Goal: Task Accomplishment & Management: Manage account settings

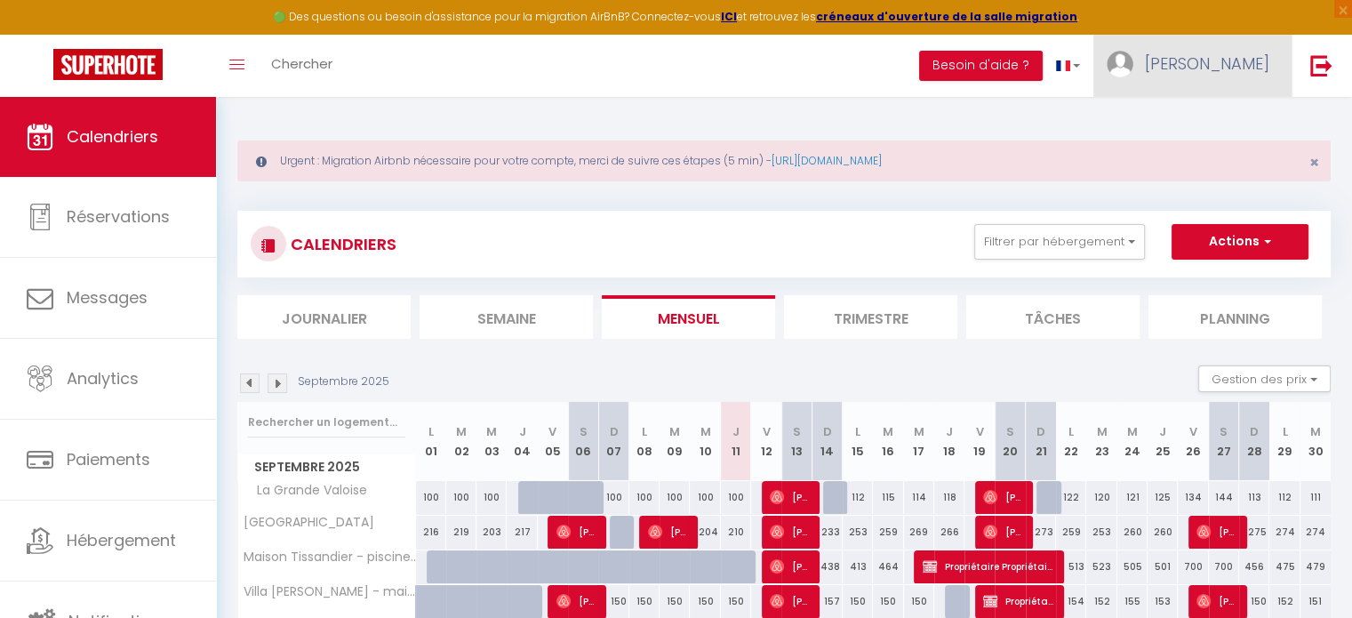
click at [1240, 54] on span "[PERSON_NAME]" at bounding box center [1207, 63] width 124 height 22
click at [1216, 154] on link "Équipe" at bounding box center [1221, 155] width 132 height 30
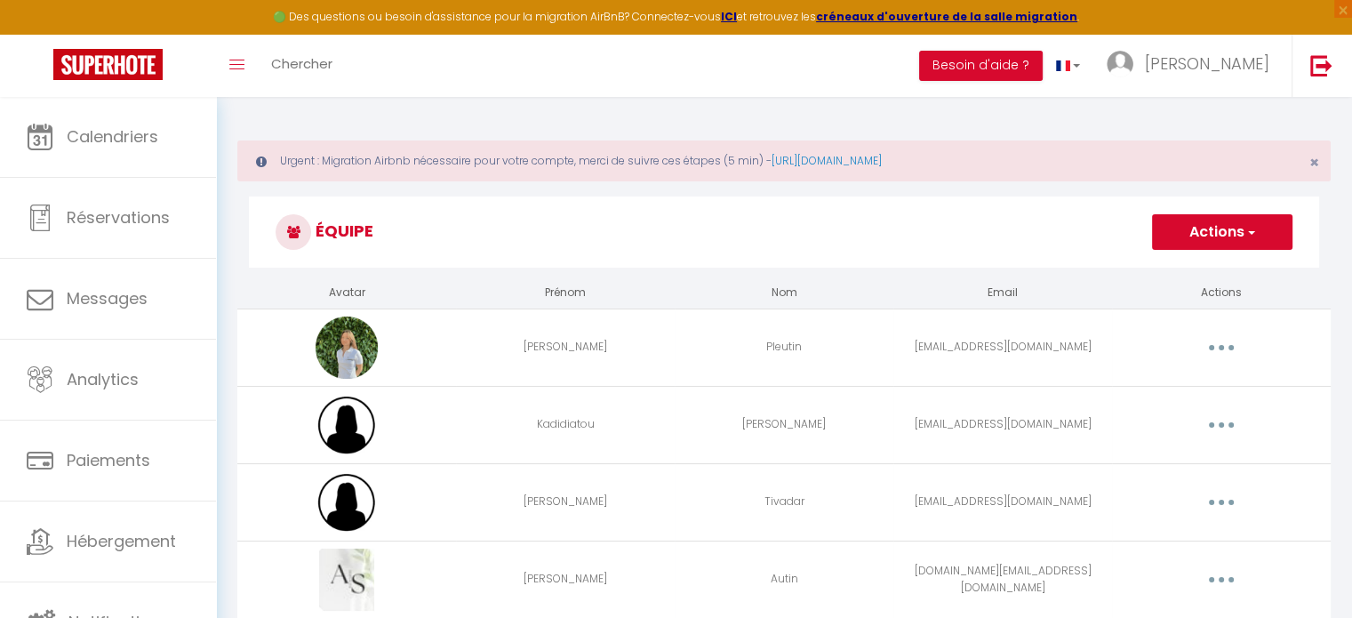
click at [1222, 237] on button "Actions" at bounding box center [1222, 232] width 140 height 36
click at [1187, 271] on link "Ajouter un nouvel utilisateur" at bounding box center [1187, 271] width 210 height 23
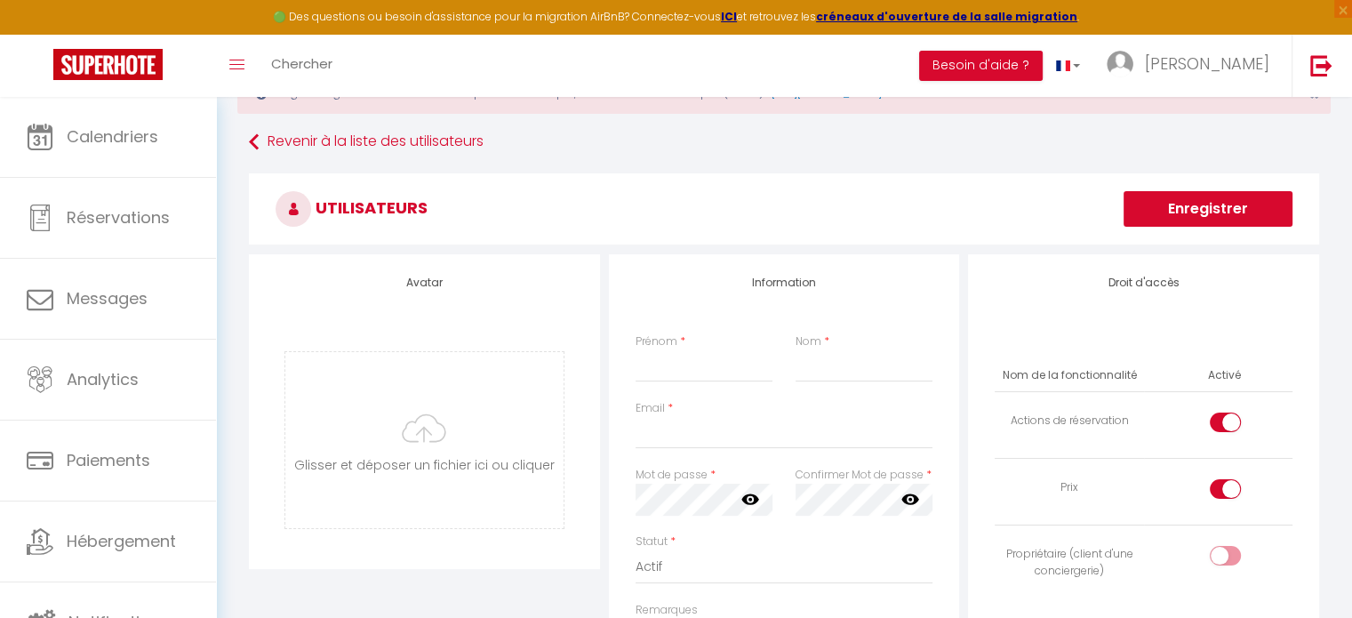
scroll to position [69, 0]
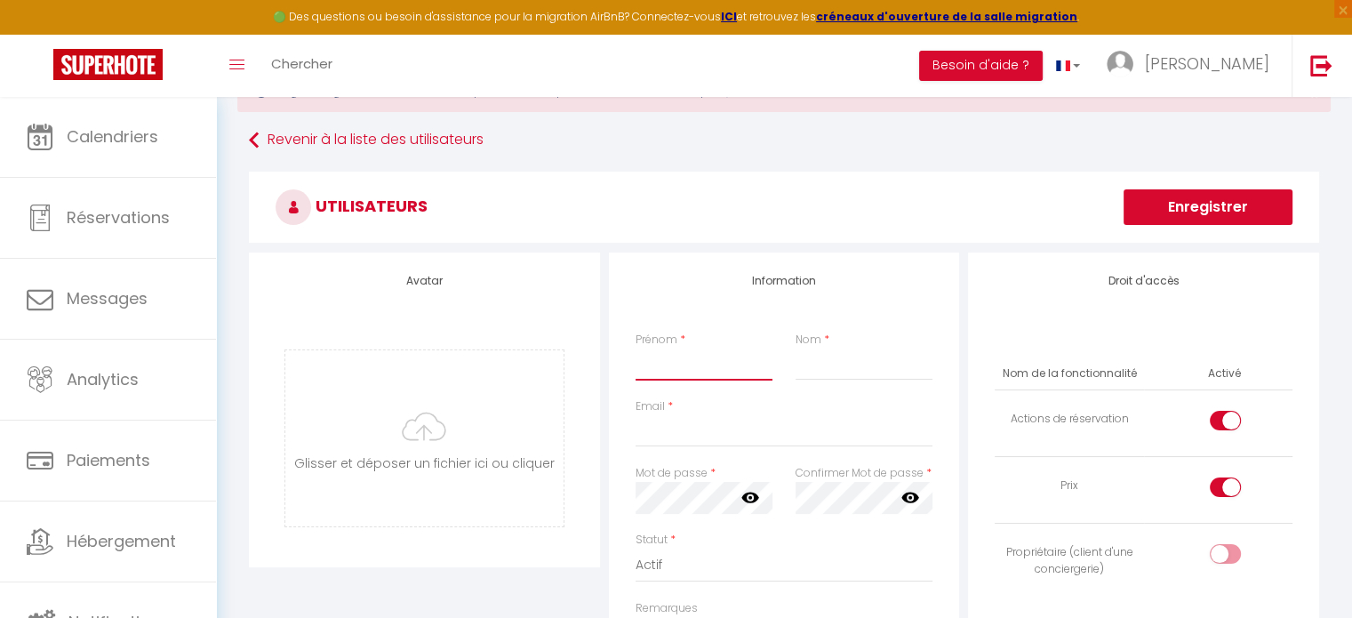
click at [673, 375] on input "Prénom" at bounding box center [704, 365] width 137 height 32
type input "Sandrine"
click at [843, 358] on input "Nom" at bounding box center [864, 365] width 137 height 32
type input "BORGES"
click at [765, 433] on input "Email" at bounding box center [785, 431] width 298 height 32
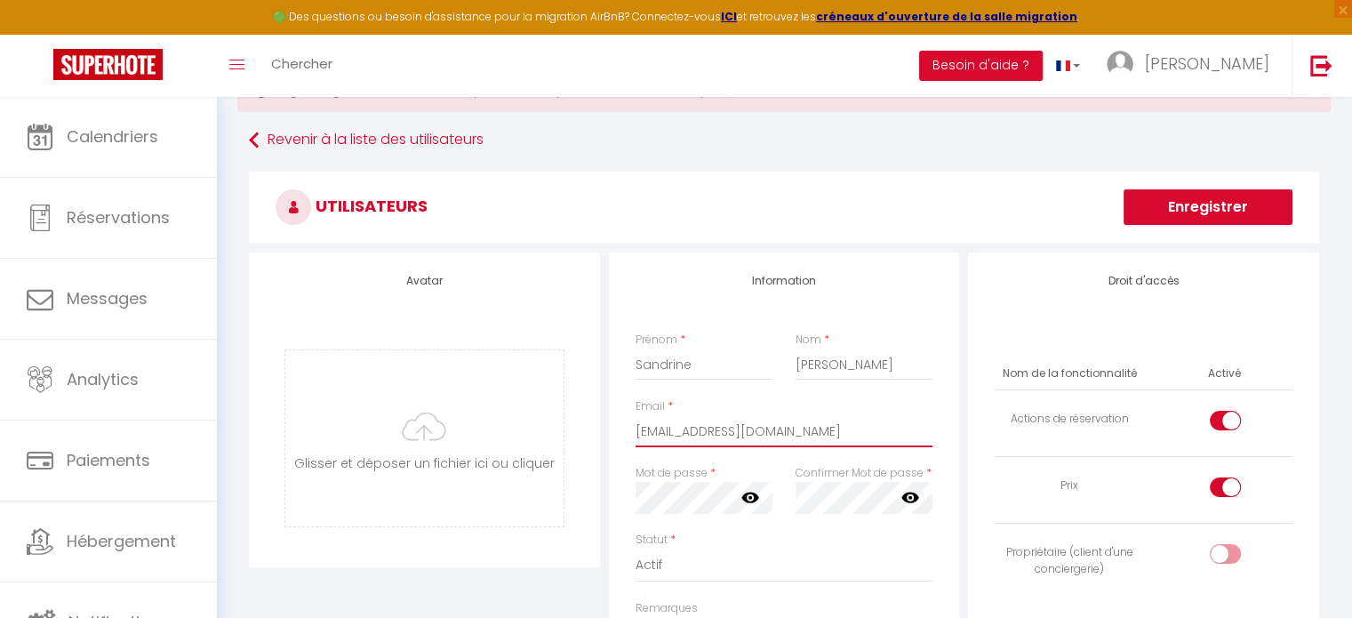
type input "azevedosandrine16@gmail.com"
click at [746, 500] on icon at bounding box center [751, 498] width 18 height 11
click at [917, 496] on icon at bounding box center [911, 498] width 18 height 11
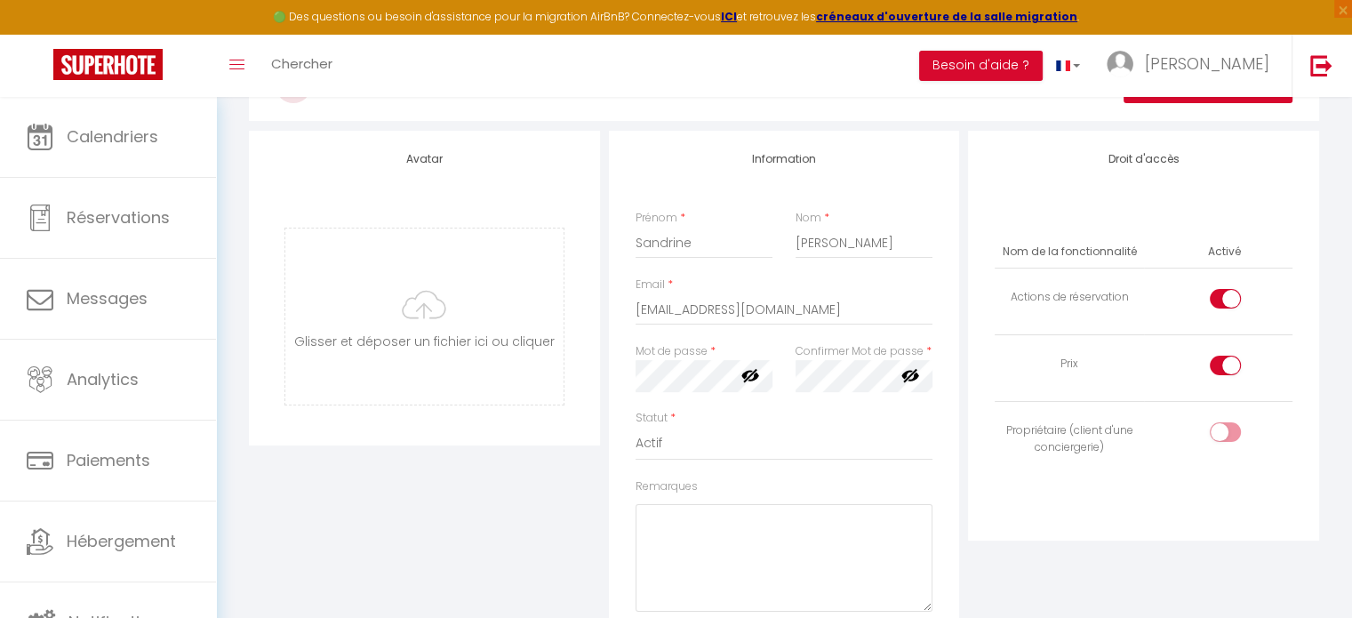
scroll to position [190, 0]
click at [1226, 306] on input "checkbox" at bounding box center [1240, 303] width 31 height 27
checkbox input "false"
click at [1225, 358] on input "checkbox" at bounding box center [1240, 370] width 31 height 27
checkbox input "false"
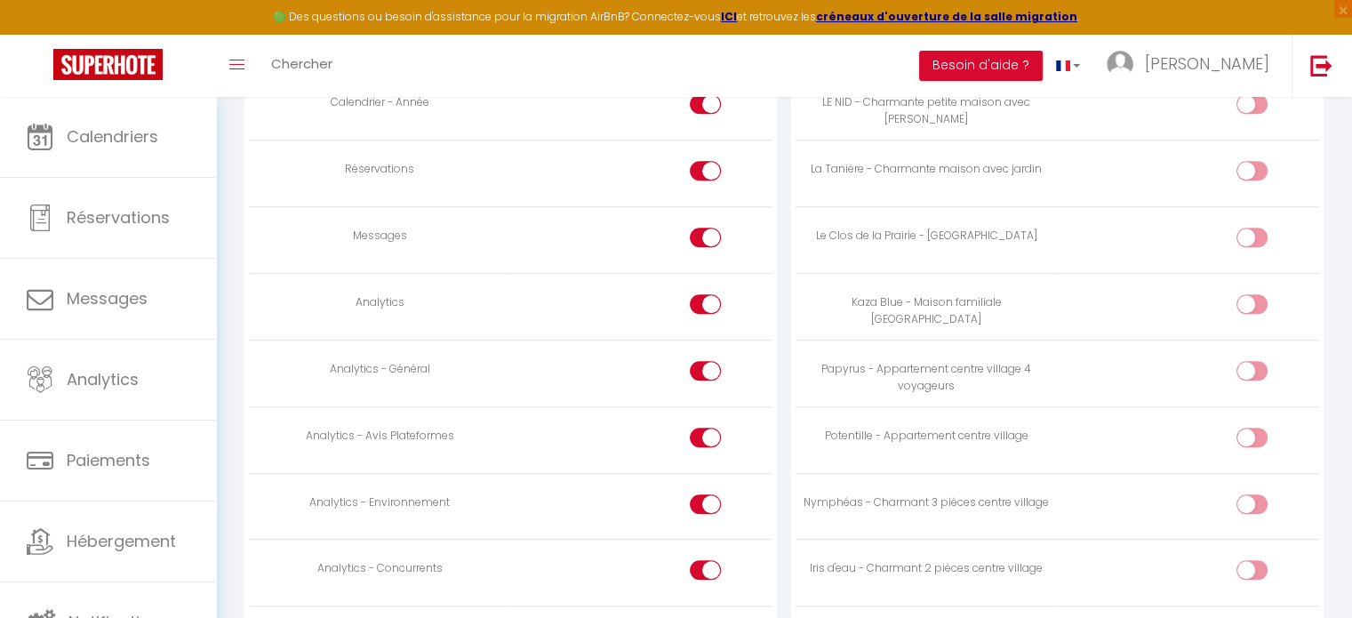
scroll to position [1305, 0]
click at [709, 305] on input "checkbox" at bounding box center [720, 307] width 31 height 27
checkbox input "false"
click at [705, 362] on input "checkbox" at bounding box center [720, 374] width 31 height 27
checkbox input "false"
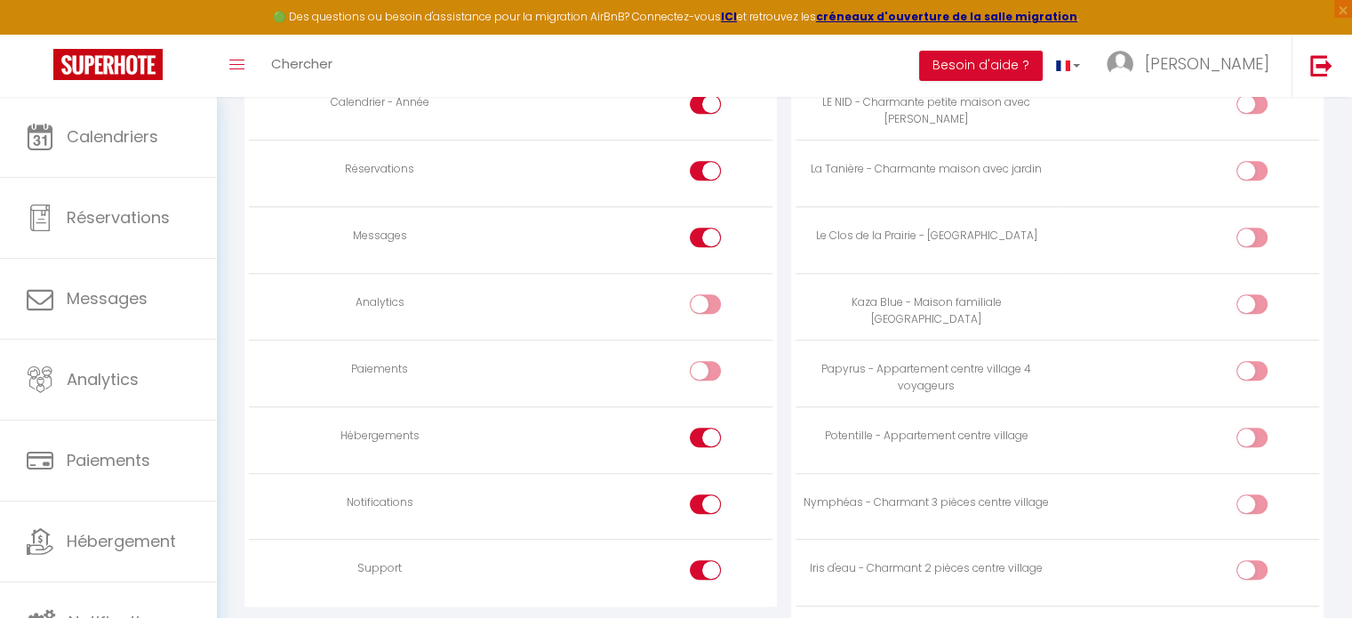
click at [705, 428] on input "checkbox" at bounding box center [720, 441] width 31 height 27
checkbox input "false"
click at [705, 494] on input "checkbox" at bounding box center [720, 507] width 31 height 27
checkbox input "false"
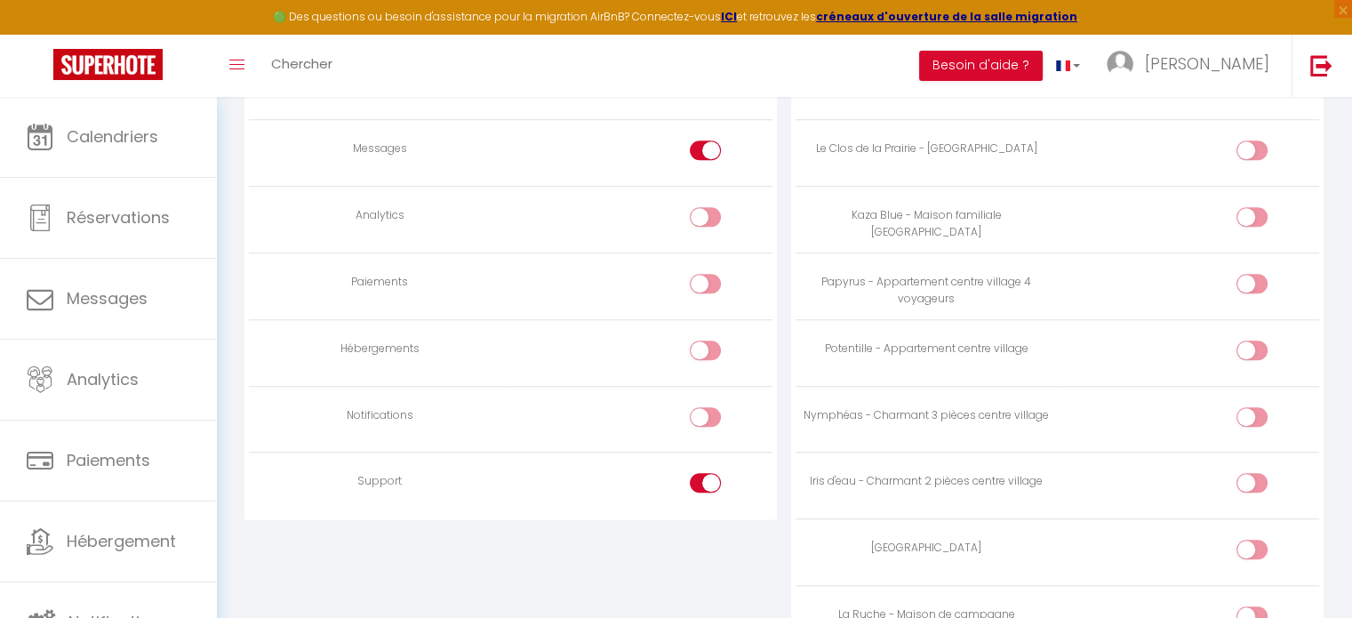
scroll to position [1393, 0]
click at [707, 478] on input "checkbox" at bounding box center [720, 485] width 31 height 27
checkbox input "false"
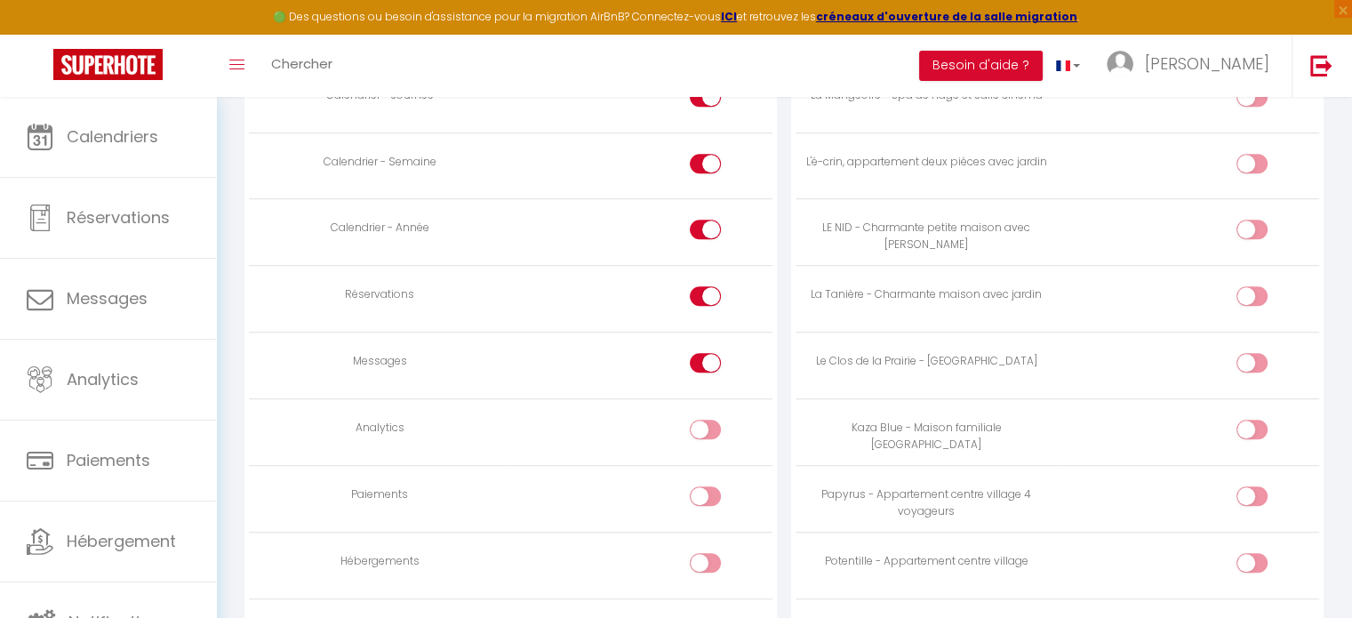
scroll to position [1179, 0]
click at [1251, 221] on div at bounding box center [1252, 231] width 31 height 20
click at [1252, 221] on input "checkbox" at bounding box center [1267, 234] width 31 height 27
checkbox input "true"
click at [1247, 287] on div at bounding box center [1252, 297] width 31 height 20
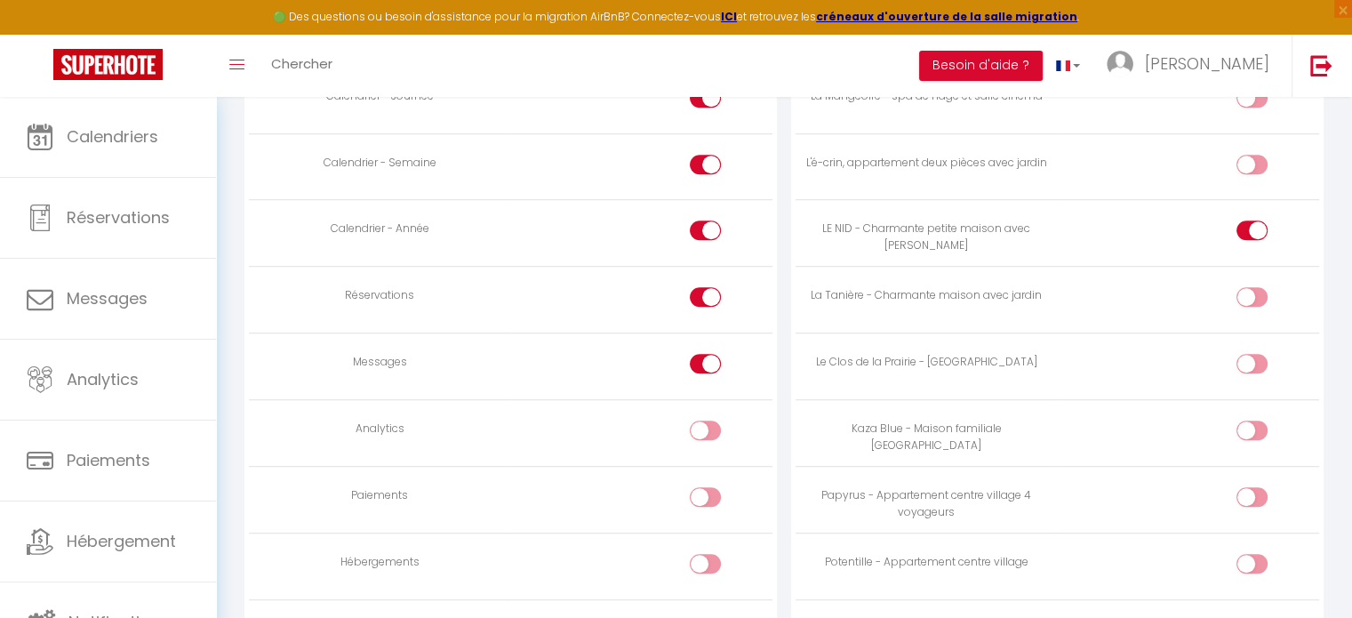
click at [1252, 287] on input "checkbox" at bounding box center [1267, 300] width 31 height 27
checkbox input "true"
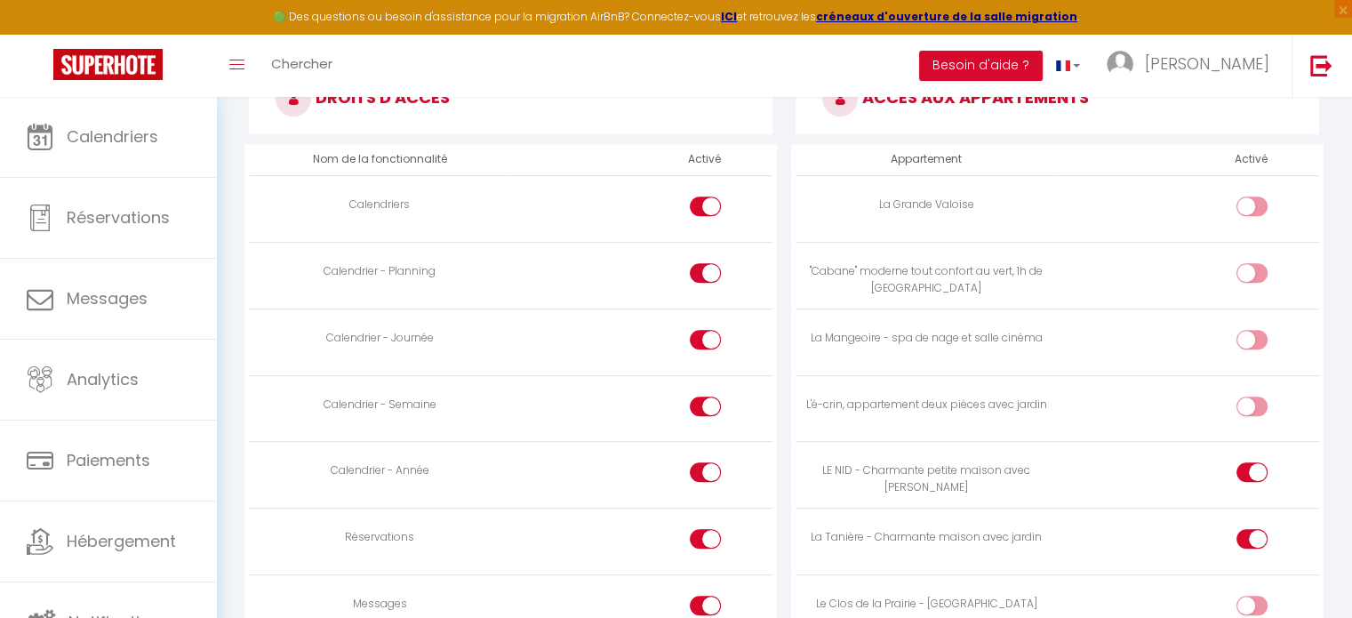
scroll to position [938, 0]
click at [1257, 191] on td at bounding box center [1188, 208] width 261 height 67
click at [1248, 205] on div at bounding box center [1252, 206] width 31 height 20
click at [1252, 205] on input "checkbox" at bounding box center [1267, 209] width 31 height 27
checkbox input "true"
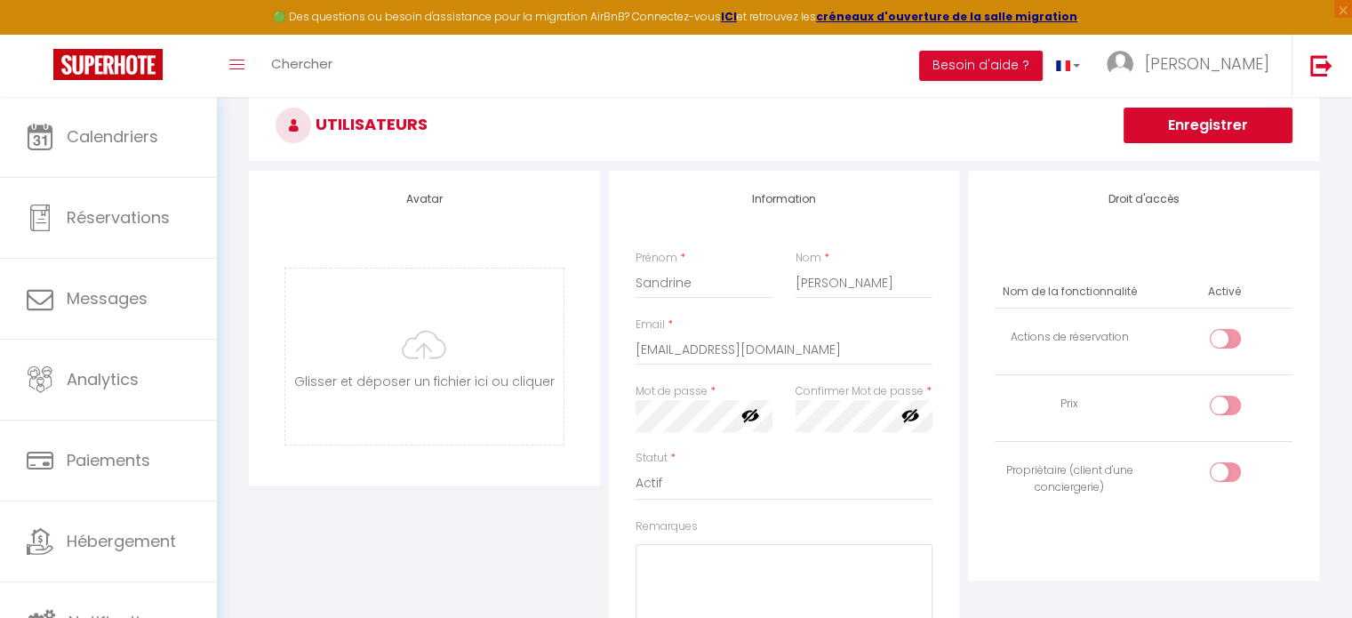
scroll to position [0, 0]
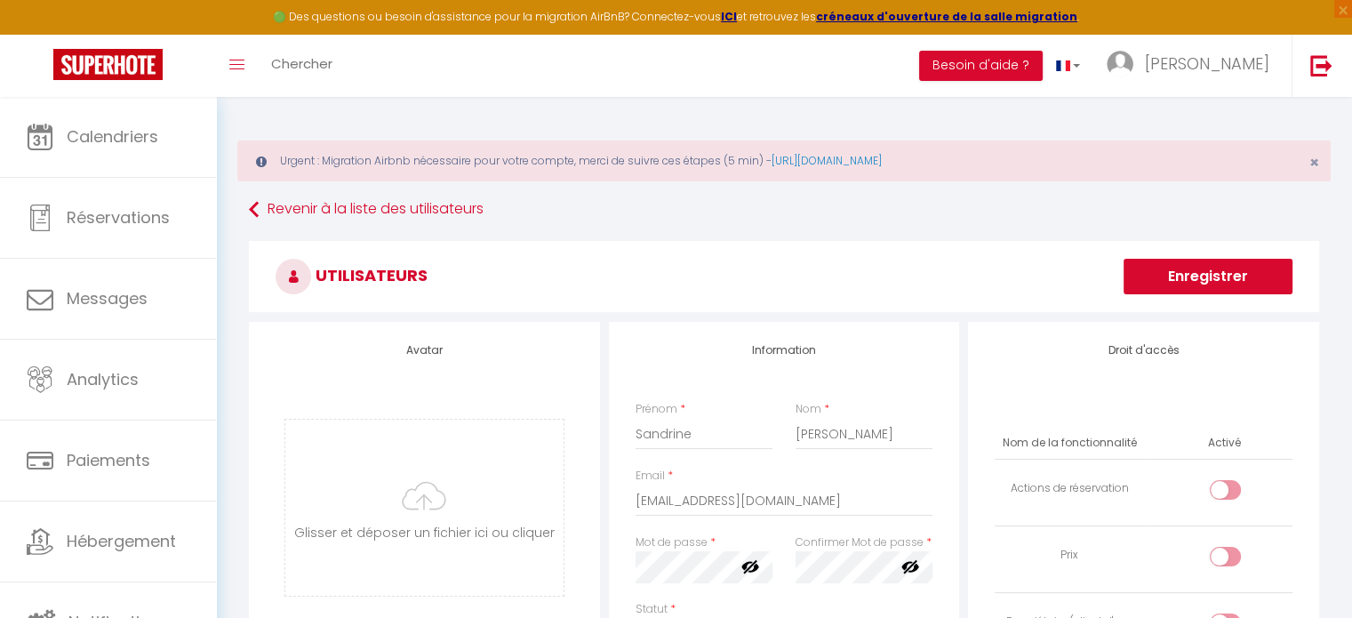
click at [1202, 284] on button "Enregistrer" at bounding box center [1208, 277] width 169 height 36
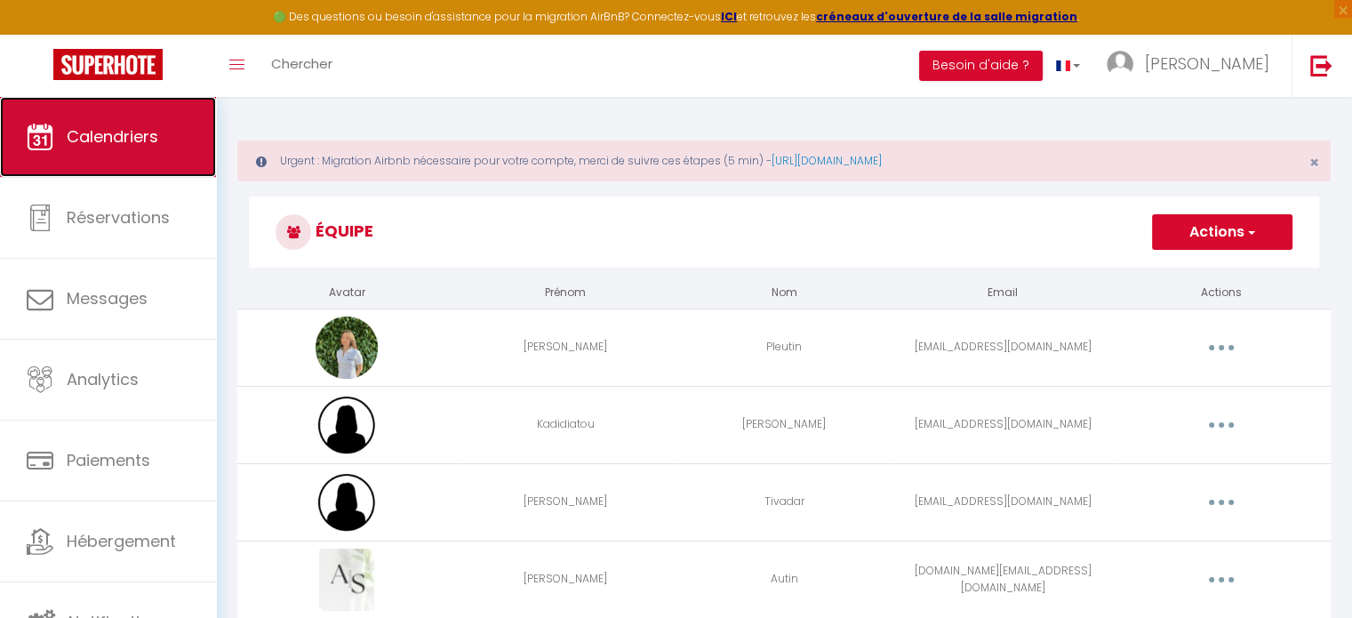
click at [88, 139] on span "Calendriers" at bounding box center [113, 136] width 92 height 22
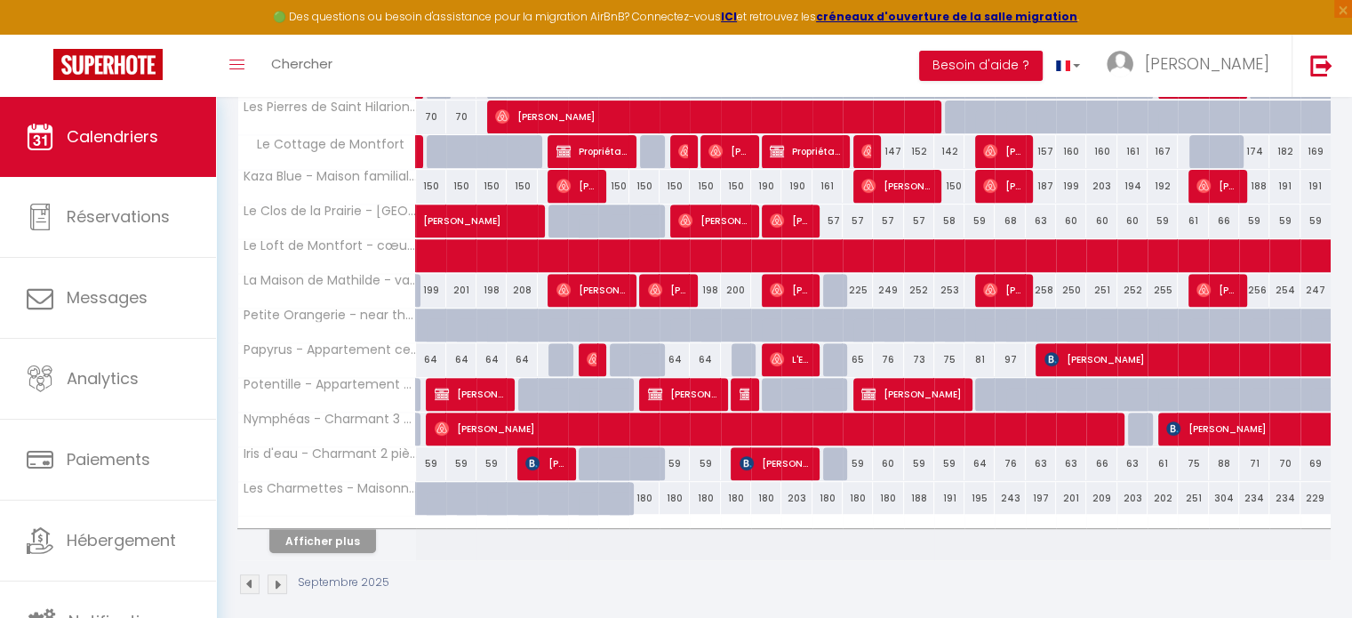
scroll to position [658, 0]
click at [349, 532] on button "Afficher plus" at bounding box center [322, 541] width 107 height 24
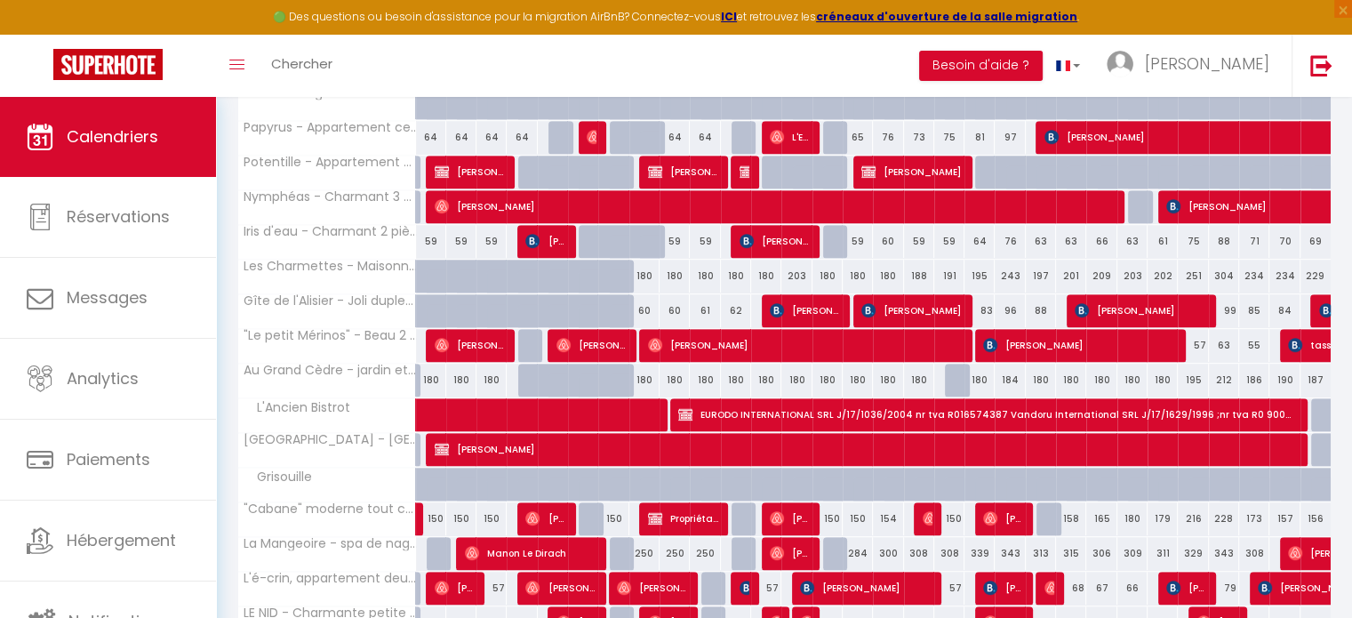
scroll to position [1004, 0]
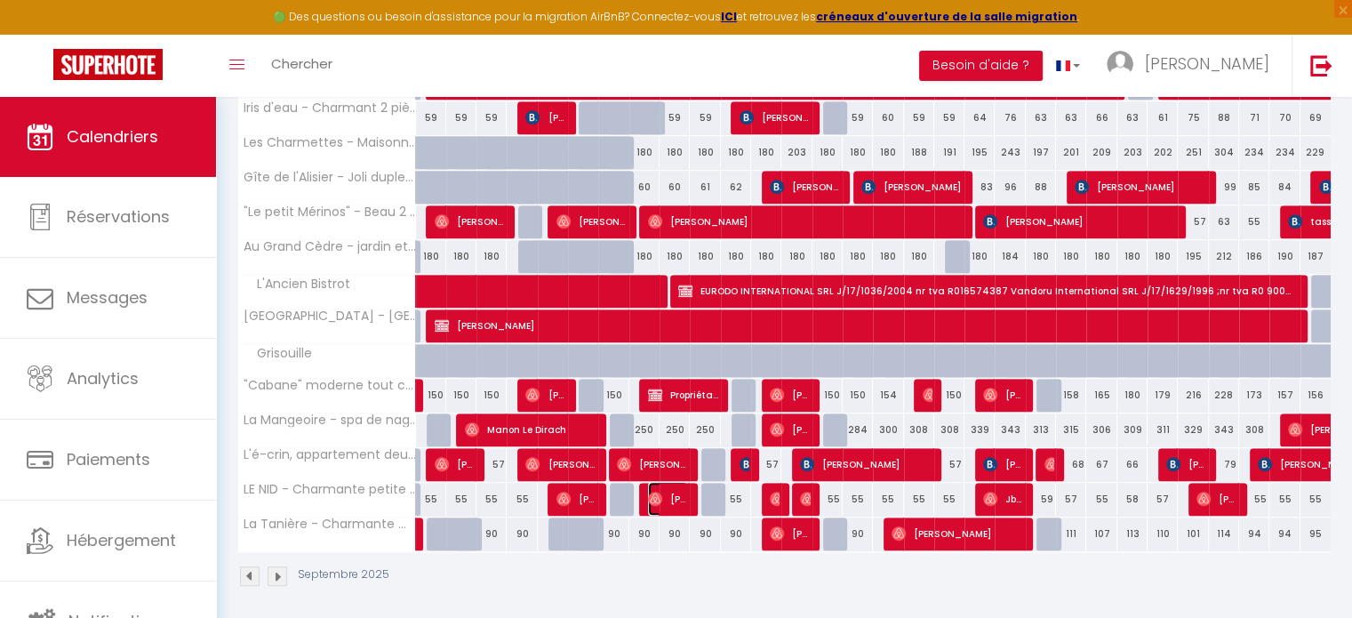
click at [670, 484] on span "Sabrina Gallais" at bounding box center [668, 499] width 40 height 34
select select "OK"
select select "0"
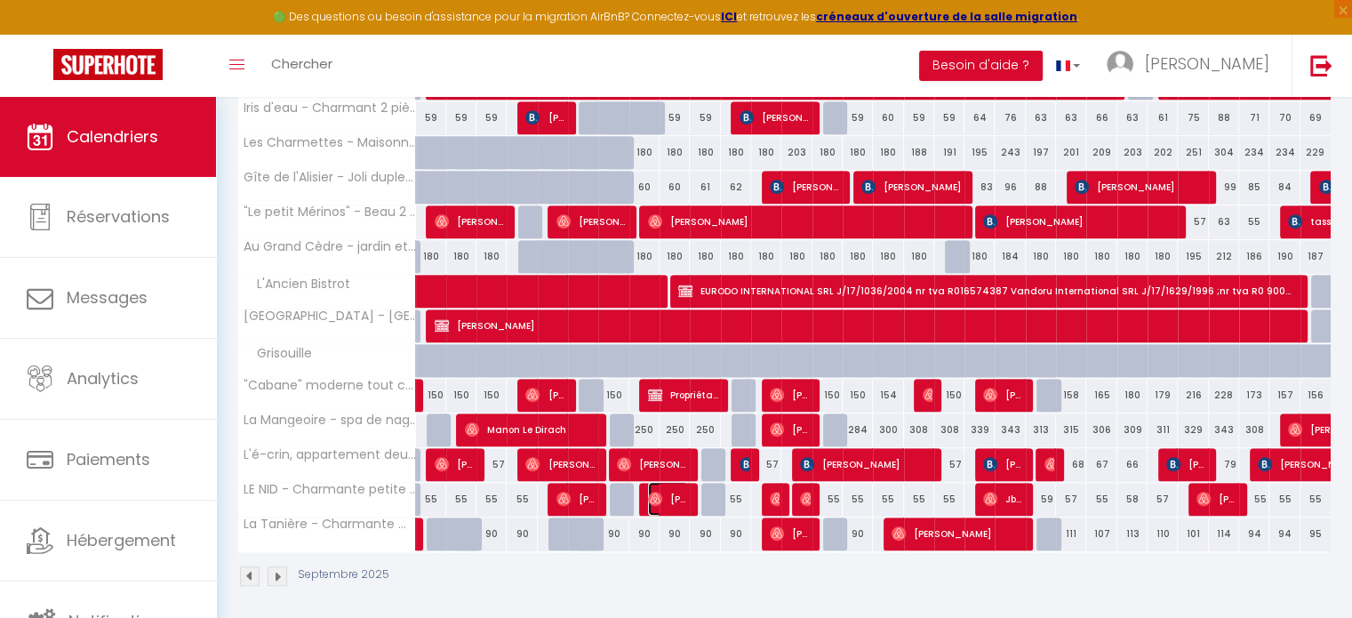
select select "1"
select select
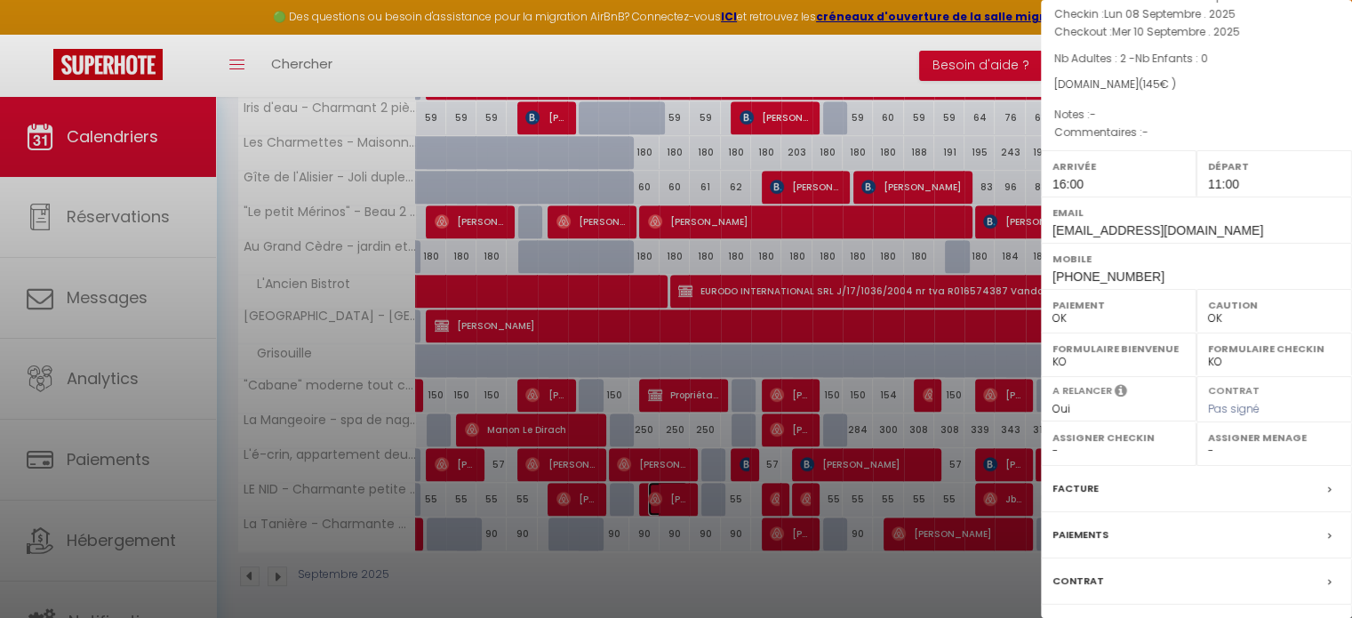
scroll to position [127, 0]
click at [1220, 437] on label "Assigner Menage" at bounding box center [1274, 437] width 132 height 18
click at [1208, 447] on select "- Astrid Pleutin Kadidiatou Diakite Diop Mariana Tivadar Sarah Autin Mélanie Fe…" at bounding box center [1274, 450] width 132 height 16
select select "52565"
click at [1208, 442] on select "- Astrid Pleutin Kadidiatou Diakite Diop Mariana Tivadar Sarah Autin Mélanie Fe…" at bounding box center [1274, 450] width 132 height 16
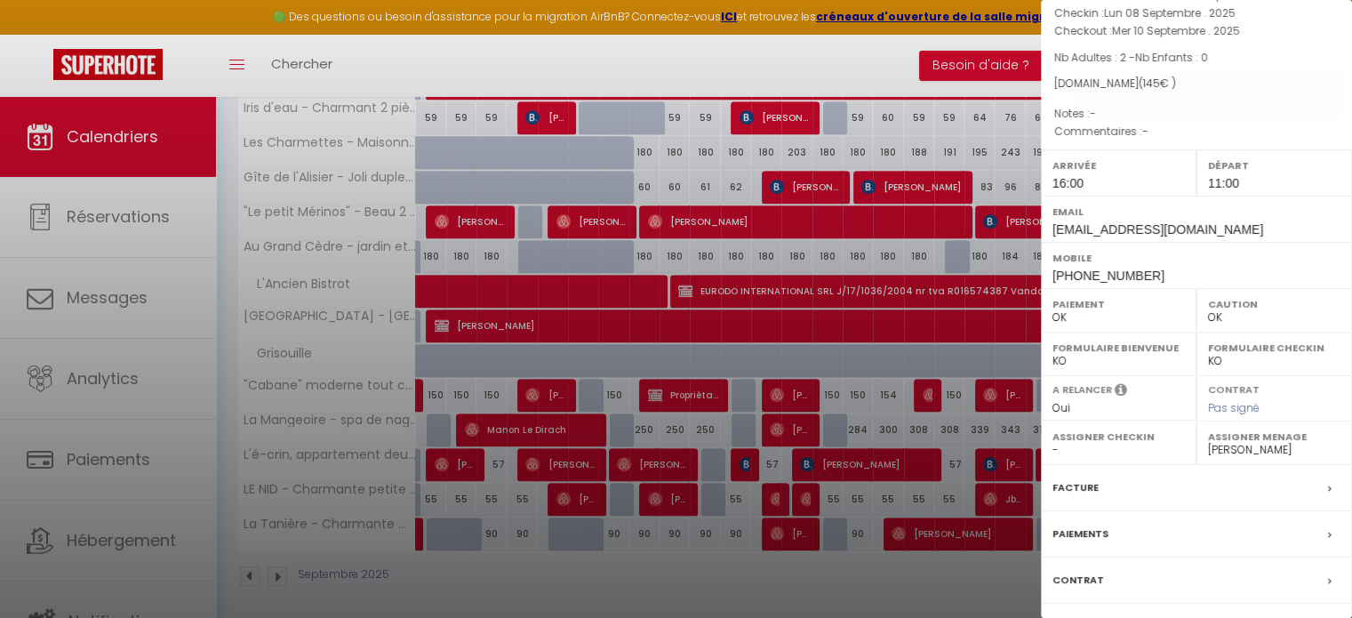
click at [854, 583] on div at bounding box center [676, 309] width 1352 height 618
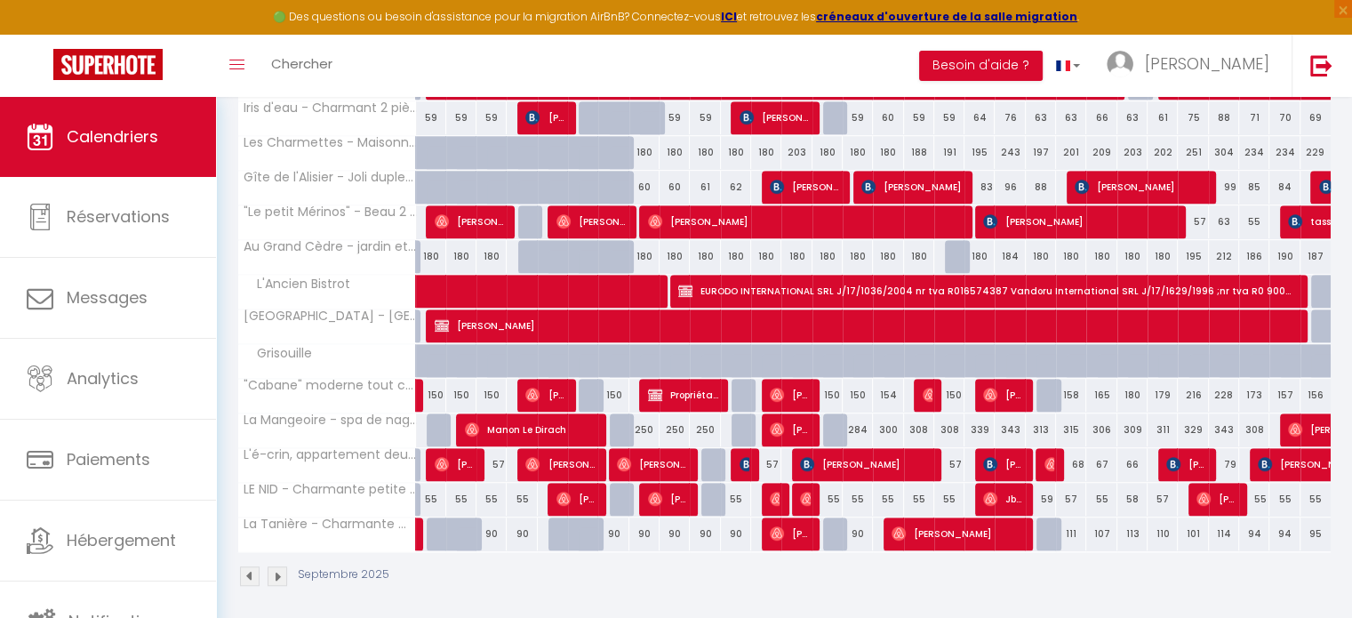
scroll to position [1003, 0]
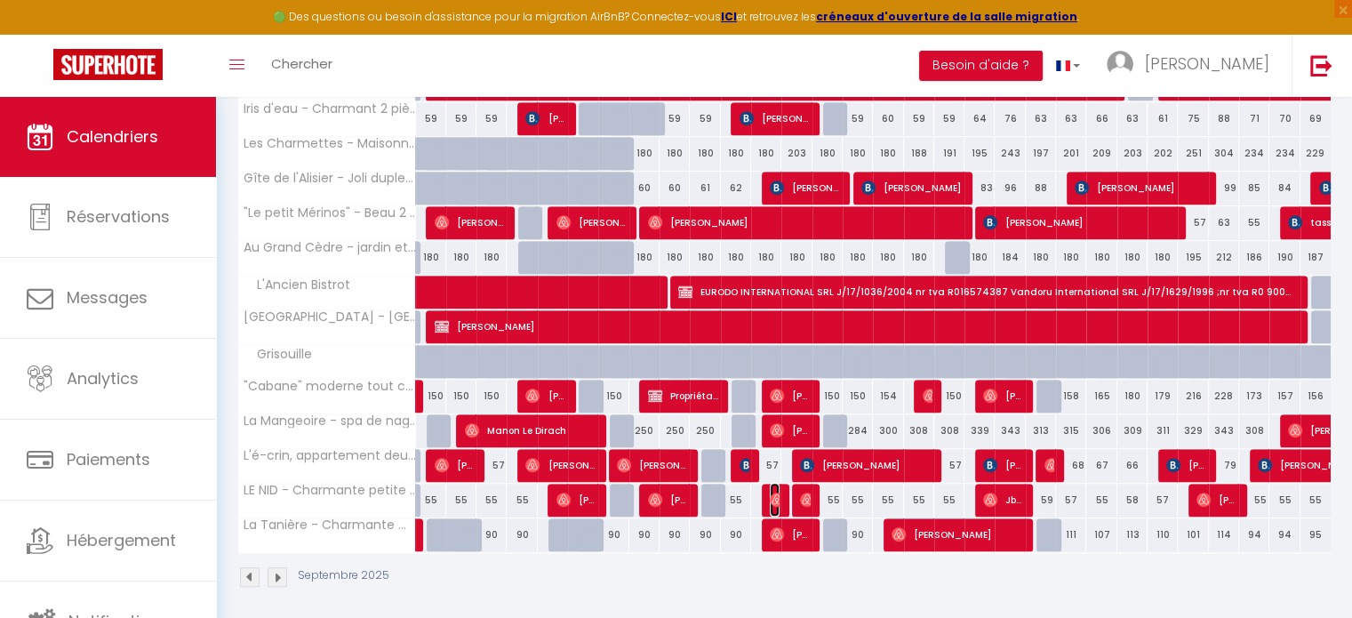
click at [776, 497] on img at bounding box center [777, 500] width 14 height 14
select select
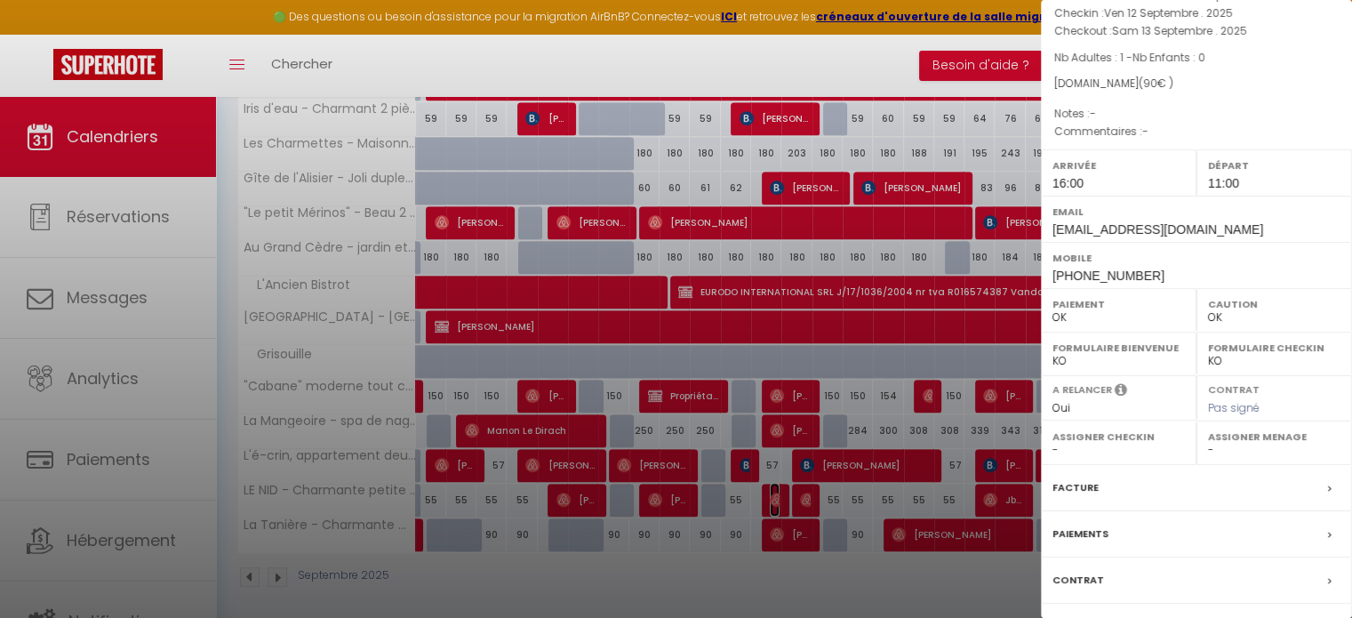
scroll to position [0, 0]
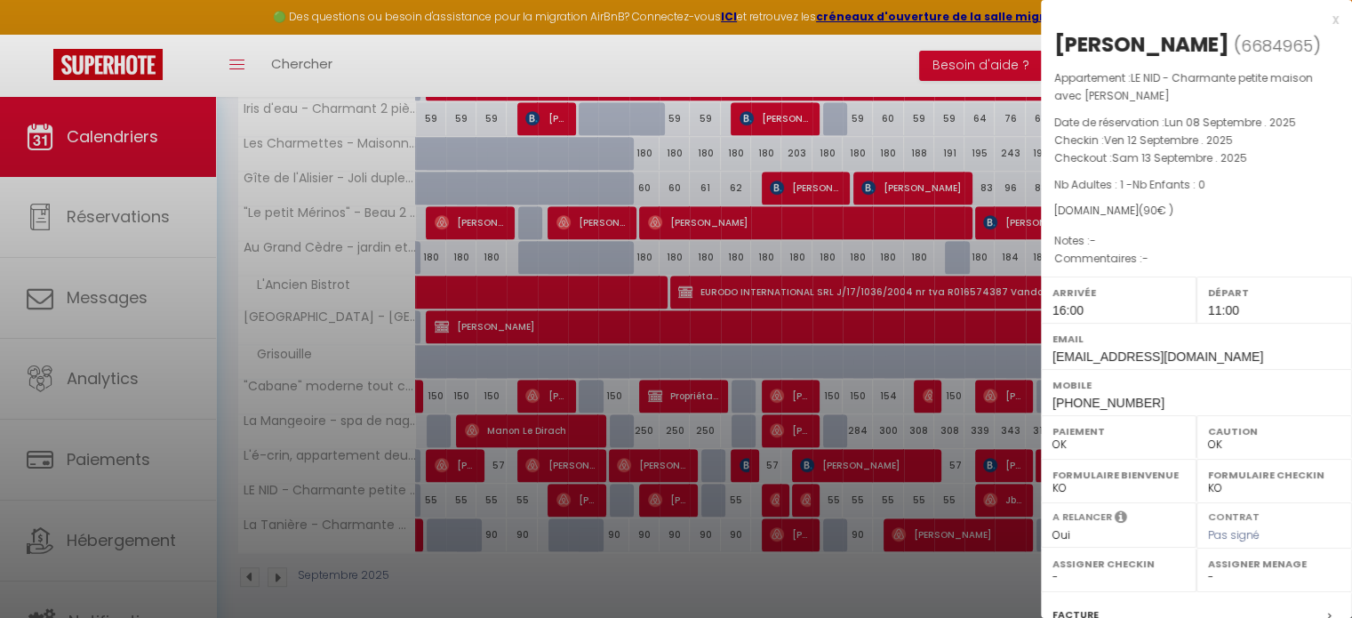
click at [1321, 17] on div "x" at bounding box center [1190, 19] width 298 height 21
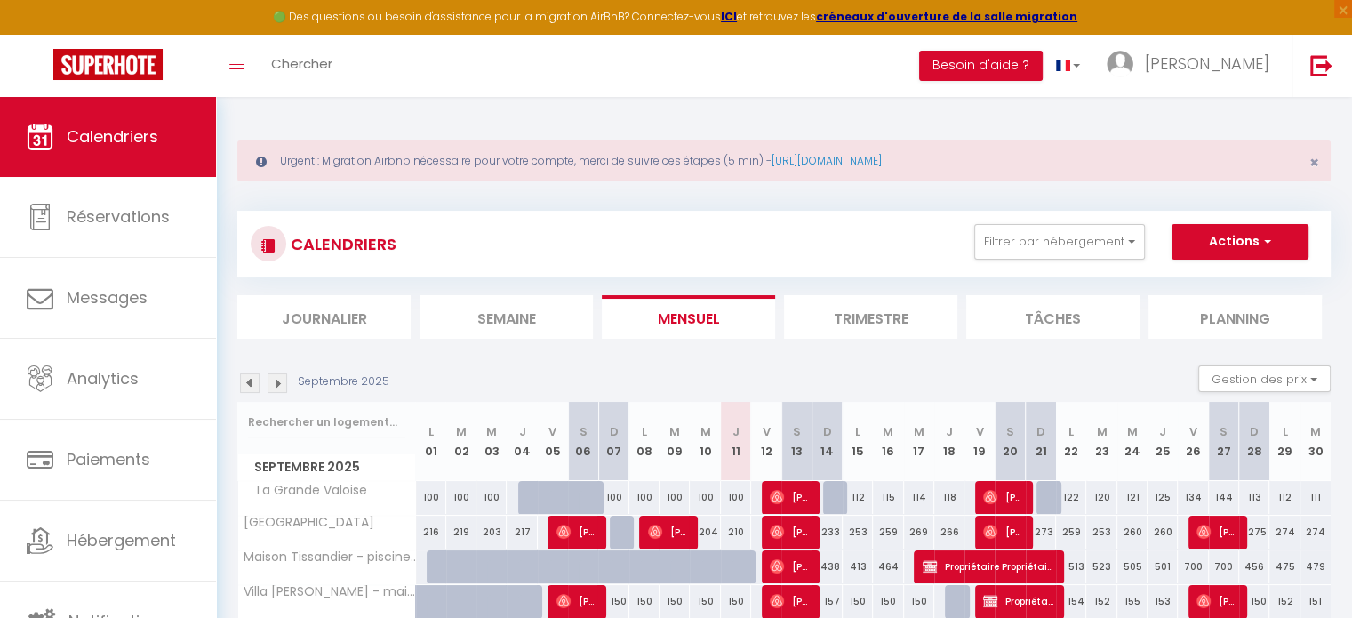
click at [276, 385] on img at bounding box center [278, 383] width 20 height 20
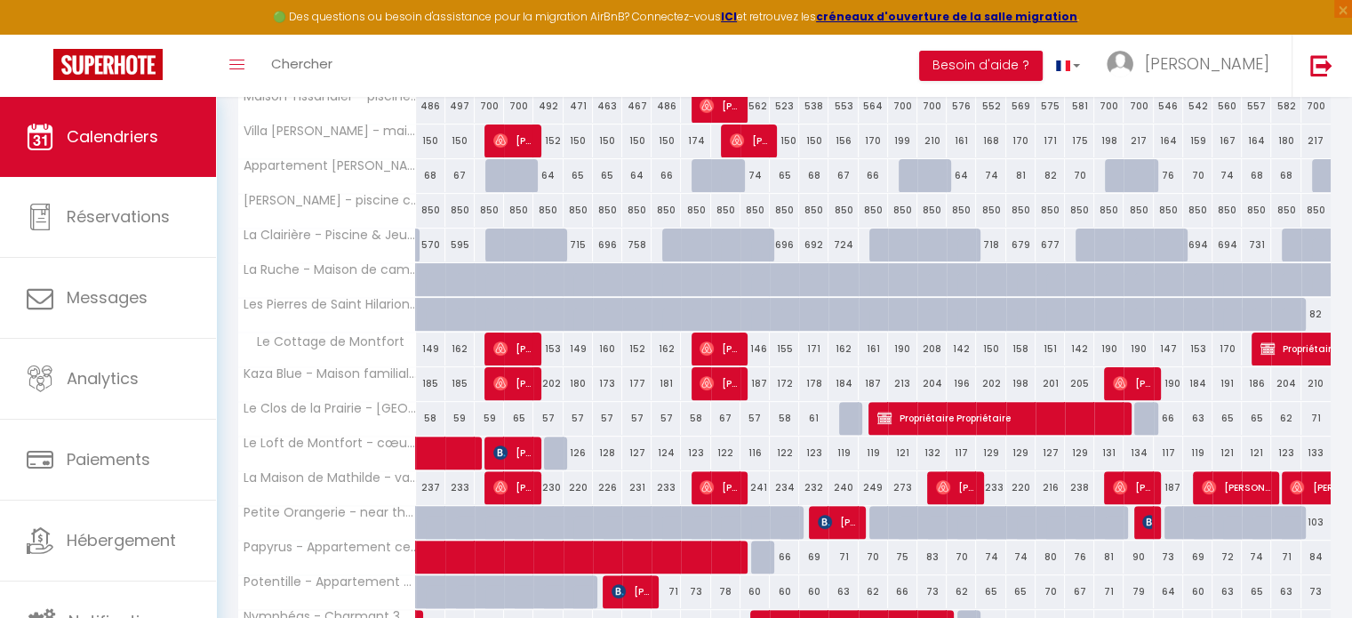
scroll to position [668, 0]
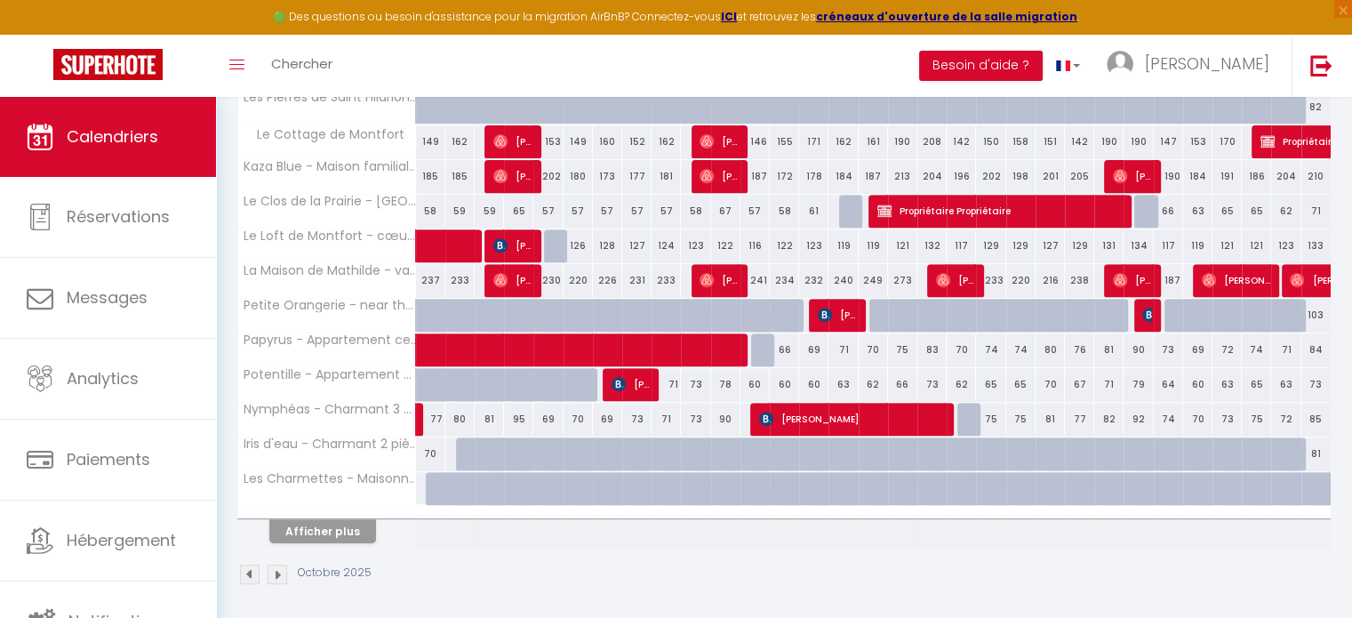
click at [355, 512] on div at bounding box center [327, 513] width 178 height 12
click at [363, 523] on button "Afficher plus" at bounding box center [322, 531] width 107 height 24
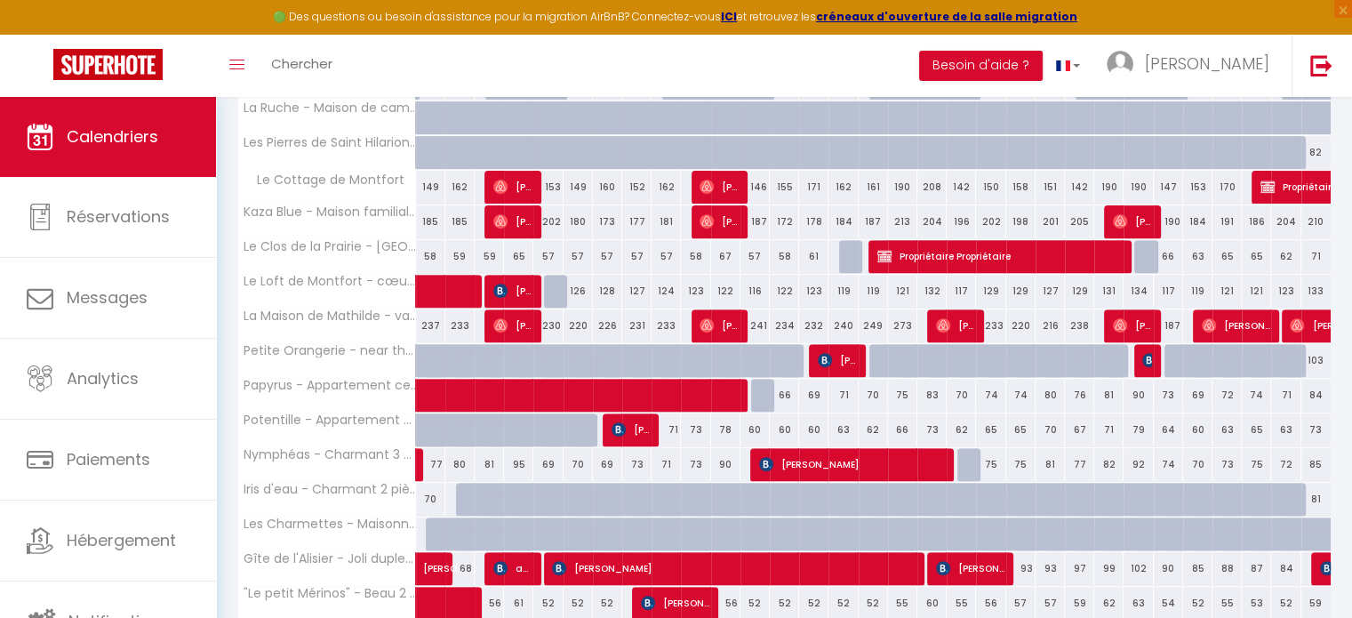
scroll to position [1004, 0]
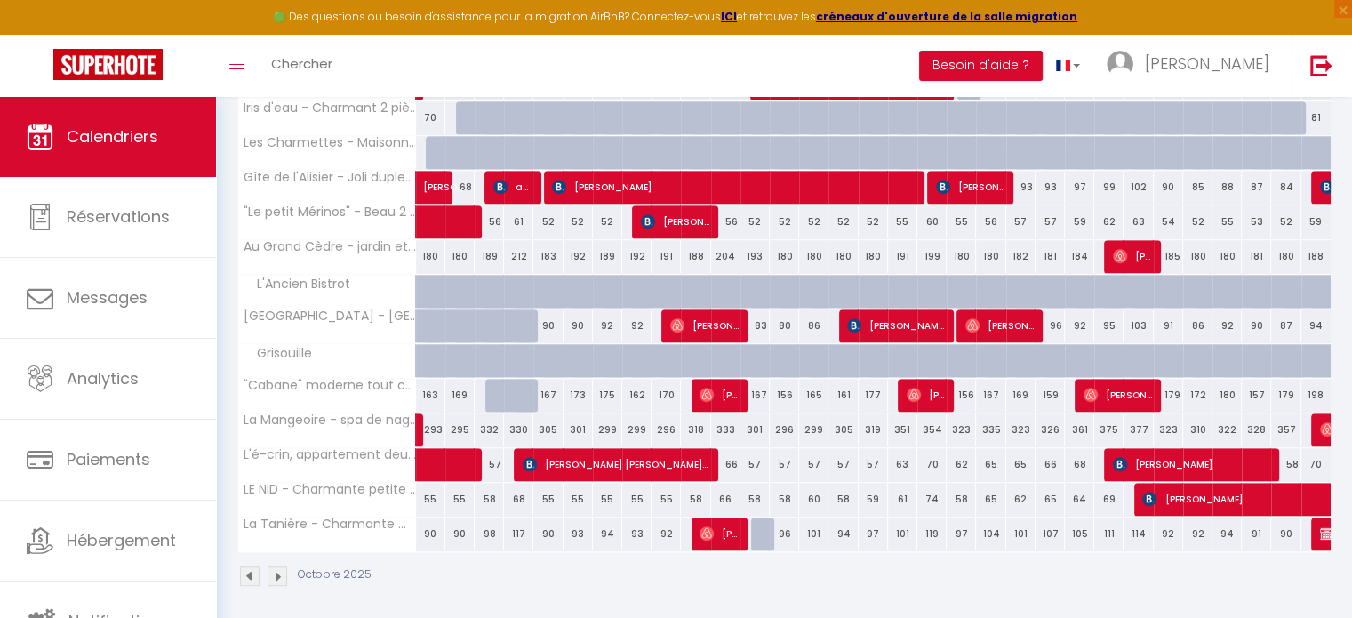
click at [249, 572] on img at bounding box center [250, 576] width 20 height 20
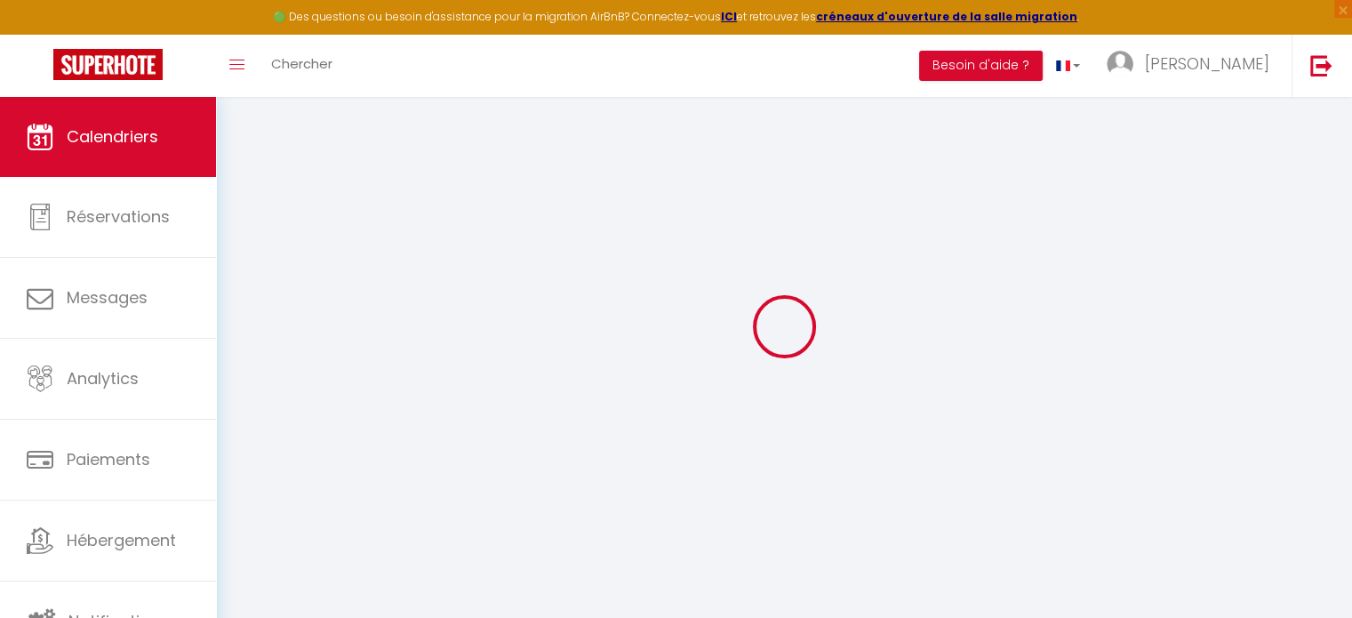
scroll to position [668, 0]
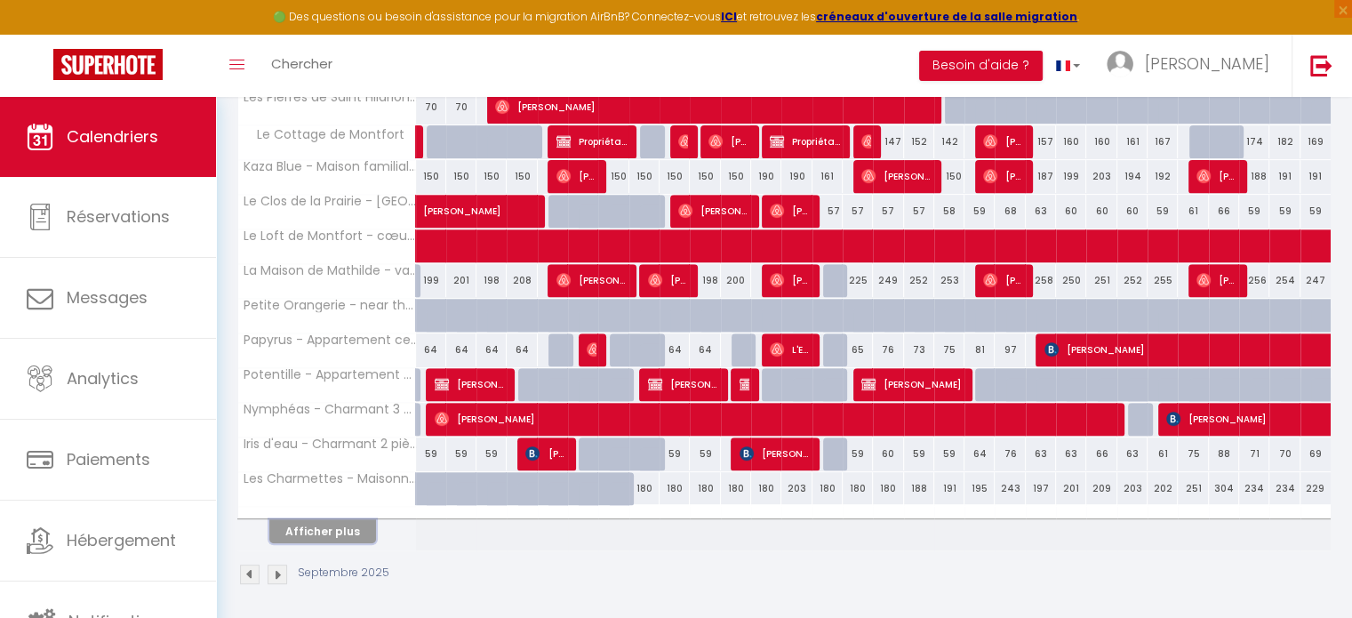
drag, startPoint x: 352, startPoint y: 525, endPoint x: 655, endPoint y: 374, distance: 338.4
click at [352, 525] on button "Afficher plus" at bounding box center [322, 531] width 107 height 24
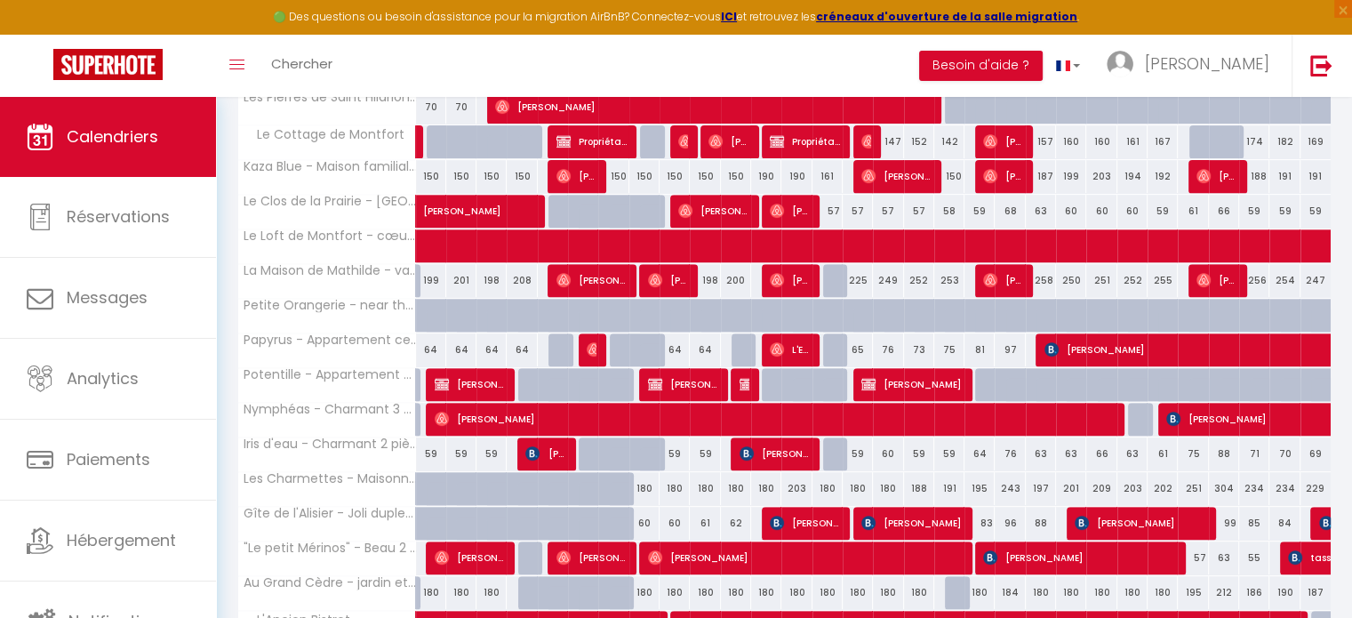
scroll to position [1004, 0]
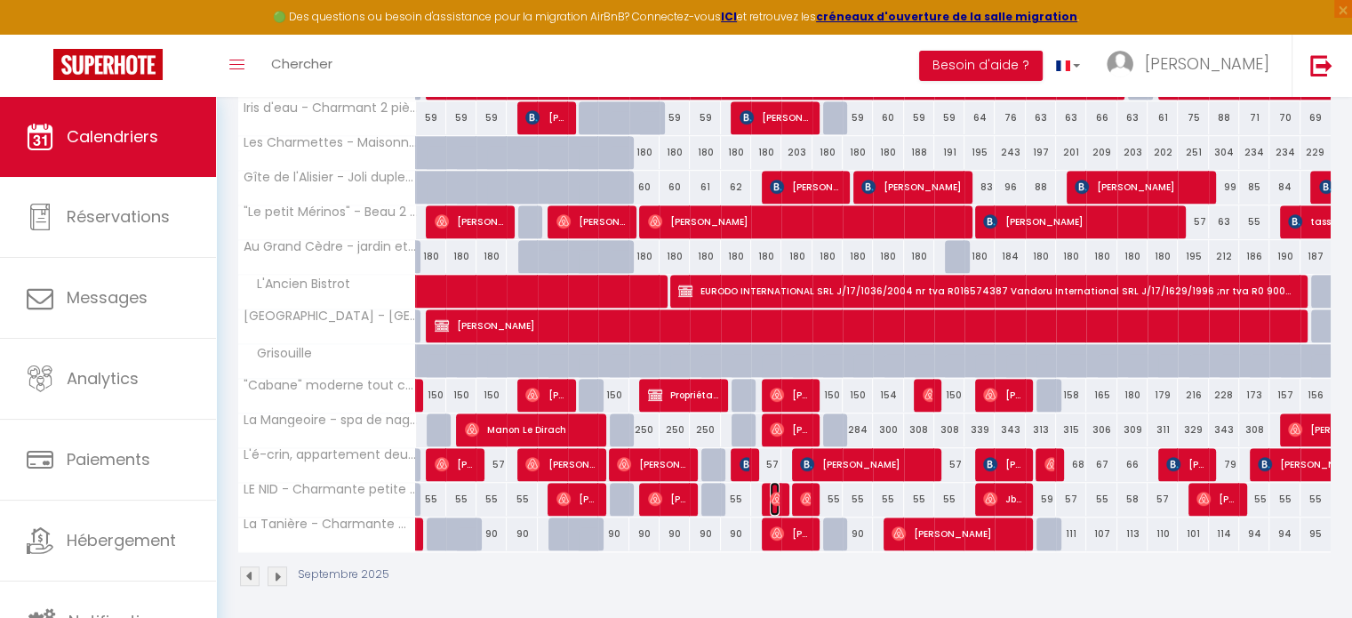
click at [776, 492] on img at bounding box center [777, 499] width 14 height 14
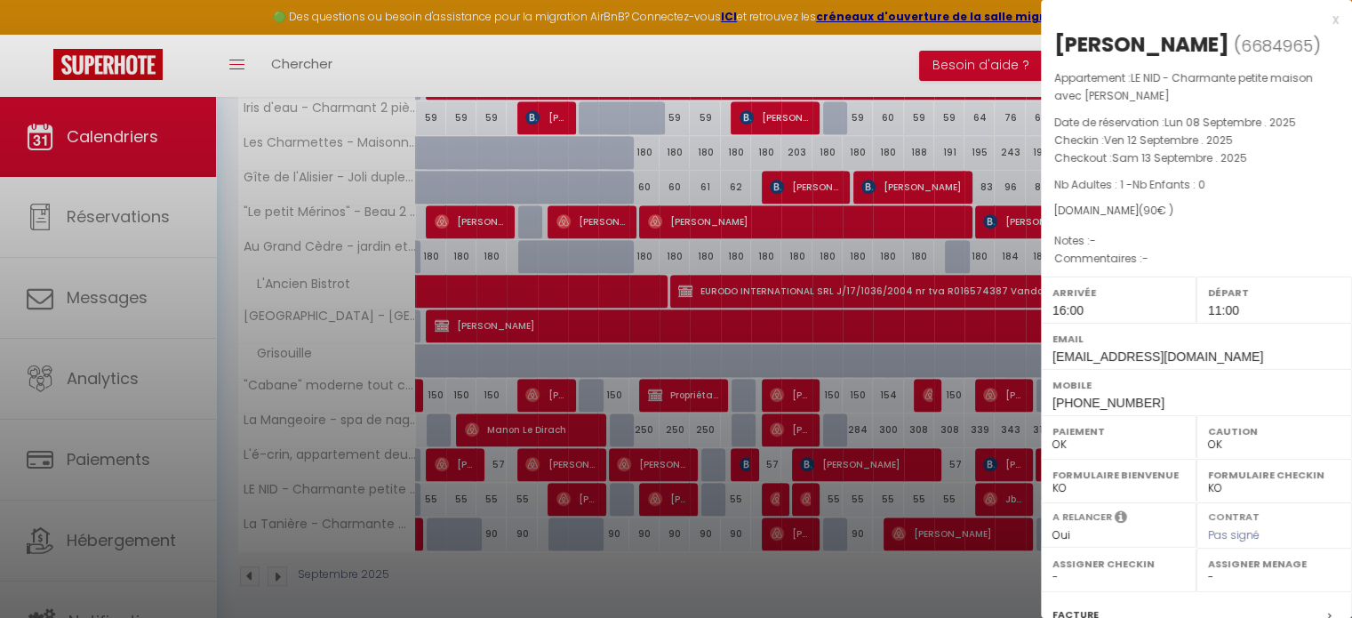
click at [1208, 574] on select "- Astrid Pleutin Kadidiatou Diakite Diop Mariana Tivadar Sarah Autin Mélanie Fe…" at bounding box center [1274, 577] width 132 height 16
select select "52565"
click at [1208, 569] on select "- Astrid Pleutin Kadidiatou Diakite Diop Mariana Tivadar Sarah Autin Mélanie Fe…" at bounding box center [1274, 577] width 132 height 16
click at [1021, 563] on div at bounding box center [676, 309] width 1352 height 618
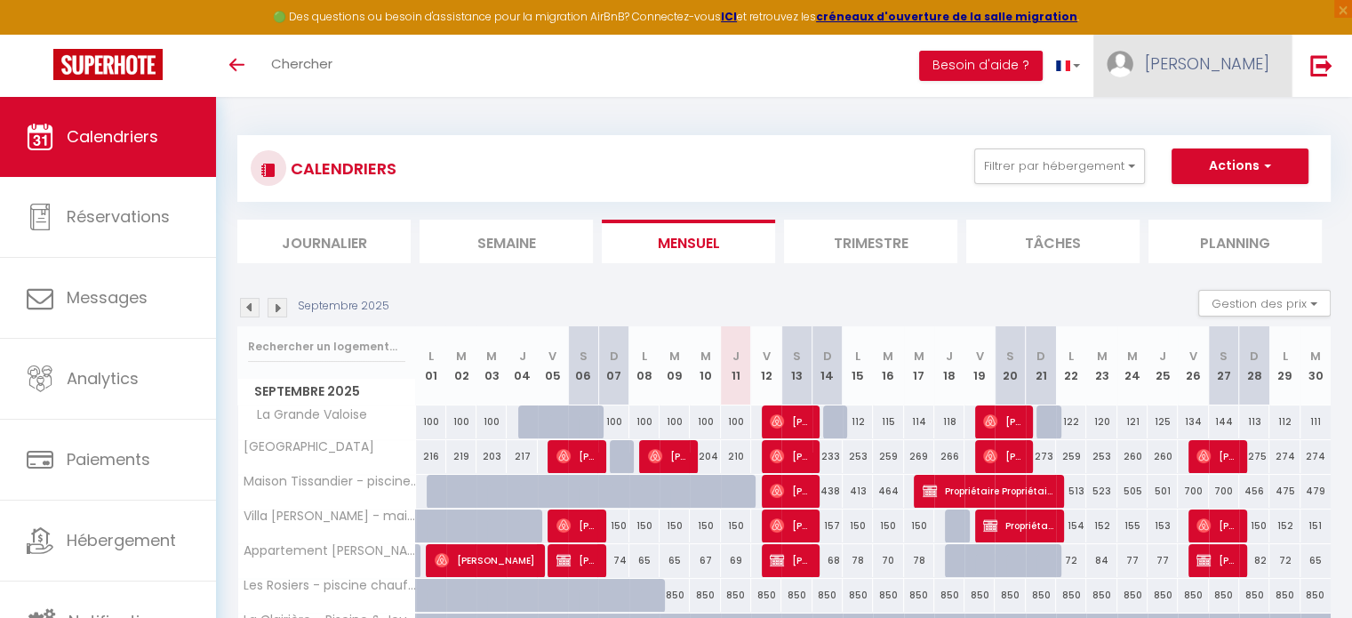
click at [1249, 90] on link "[PERSON_NAME]" at bounding box center [1193, 66] width 198 height 62
click at [1208, 141] on link "Équipe" at bounding box center [1221, 155] width 132 height 30
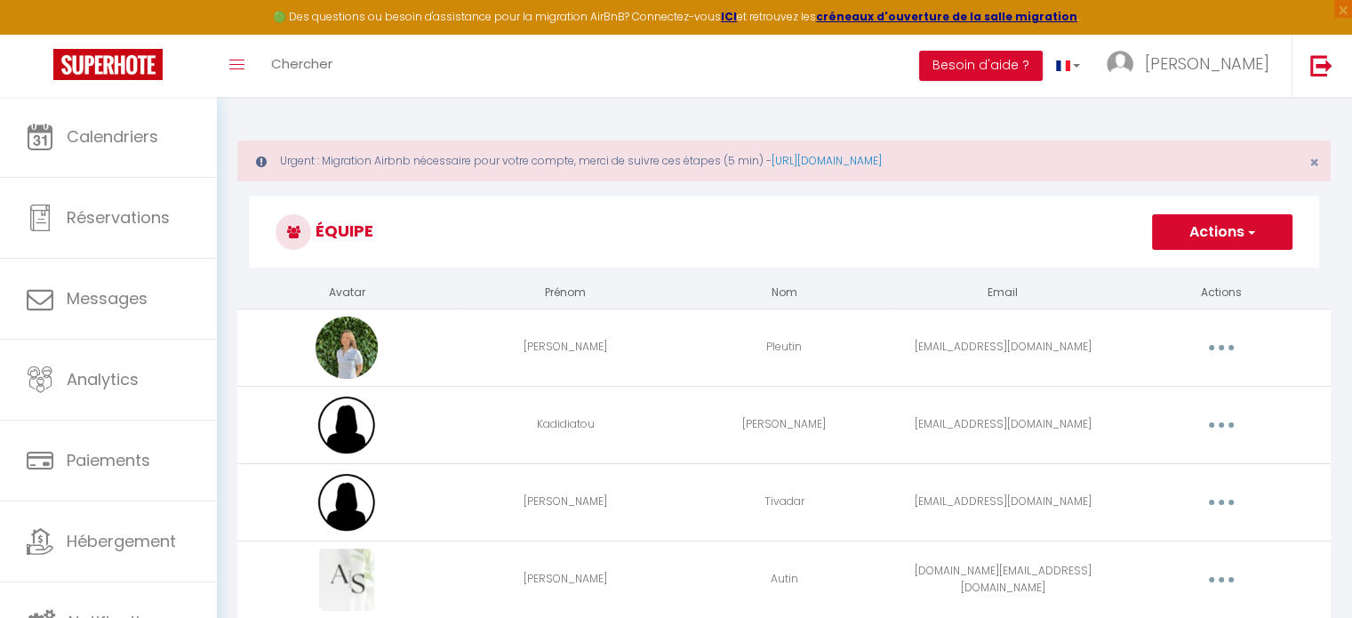
click at [606, 433] on td "Kadidiatou" at bounding box center [565, 424] width 219 height 77
click at [1231, 432] on button "button" at bounding box center [1222, 425] width 50 height 28
click at [1180, 461] on link "Editer" at bounding box center [1176, 466] width 132 height 30
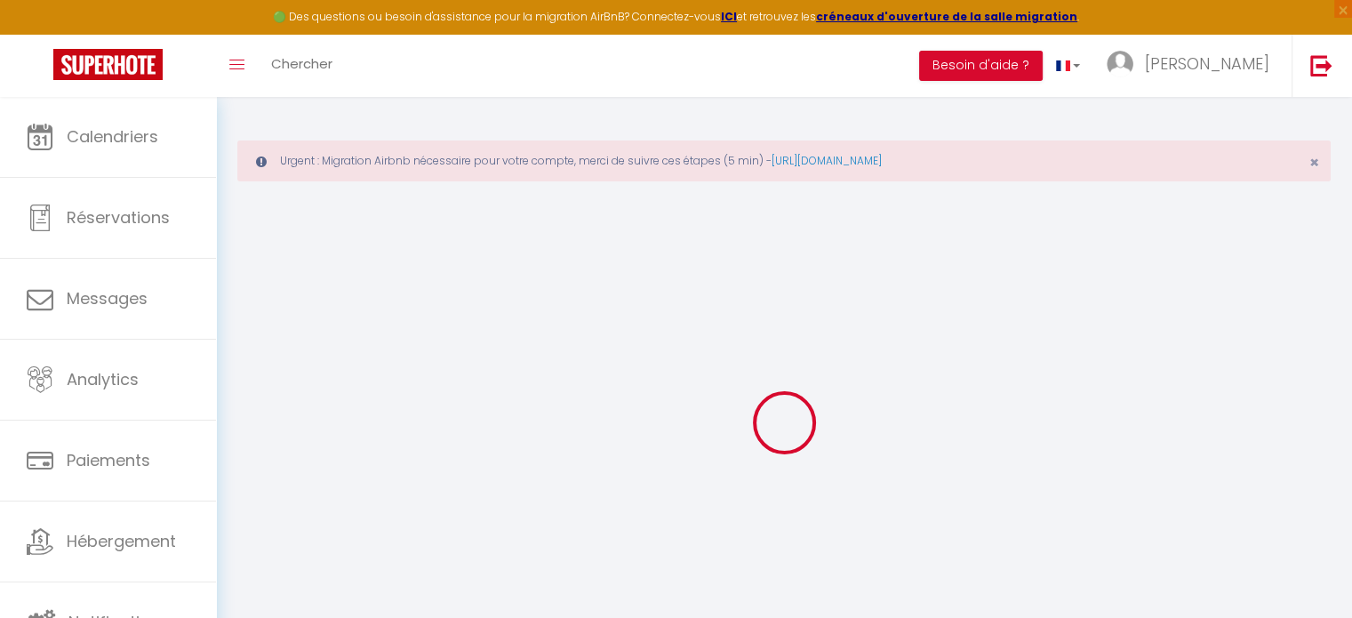
type input "Kadidiatou"
type input "[PERSON_NAME]"
type input "[EMAIL_ADDRESS][DOMAIN_NAME]"
type textarea "Bienvenue Kadidiatou"
type textarea "[URL][DOMAIN_NAME]"
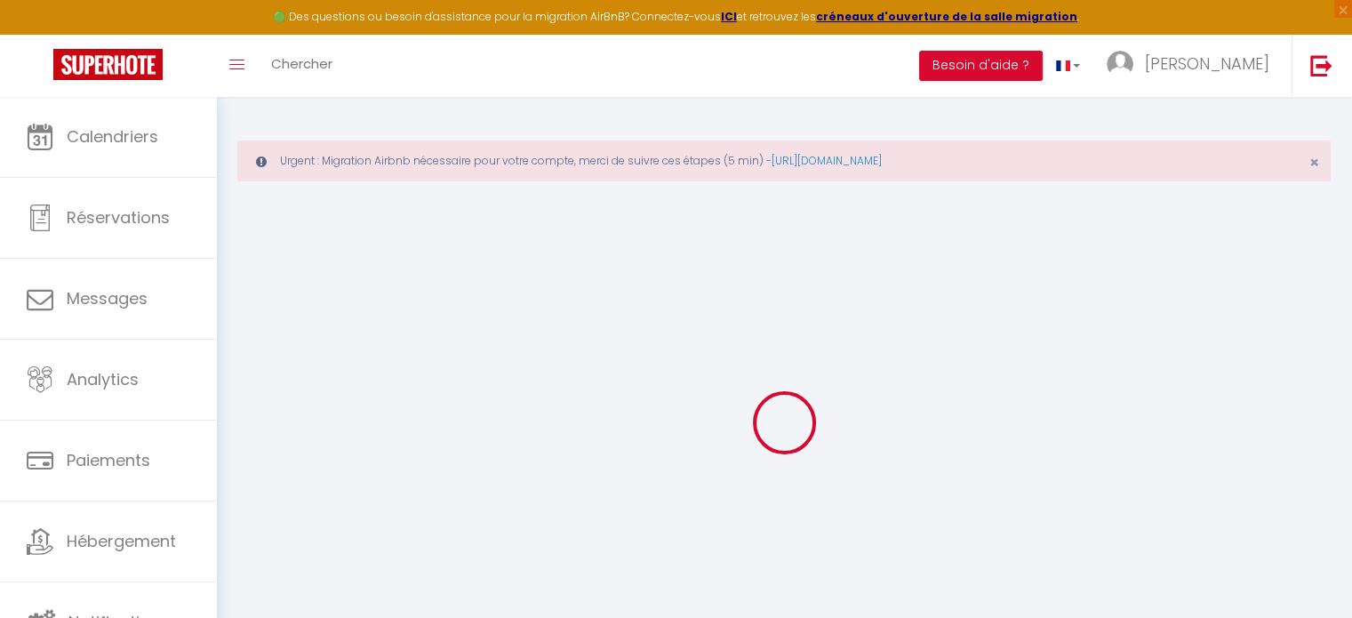
checkbox input "false"
checkbox input "true"
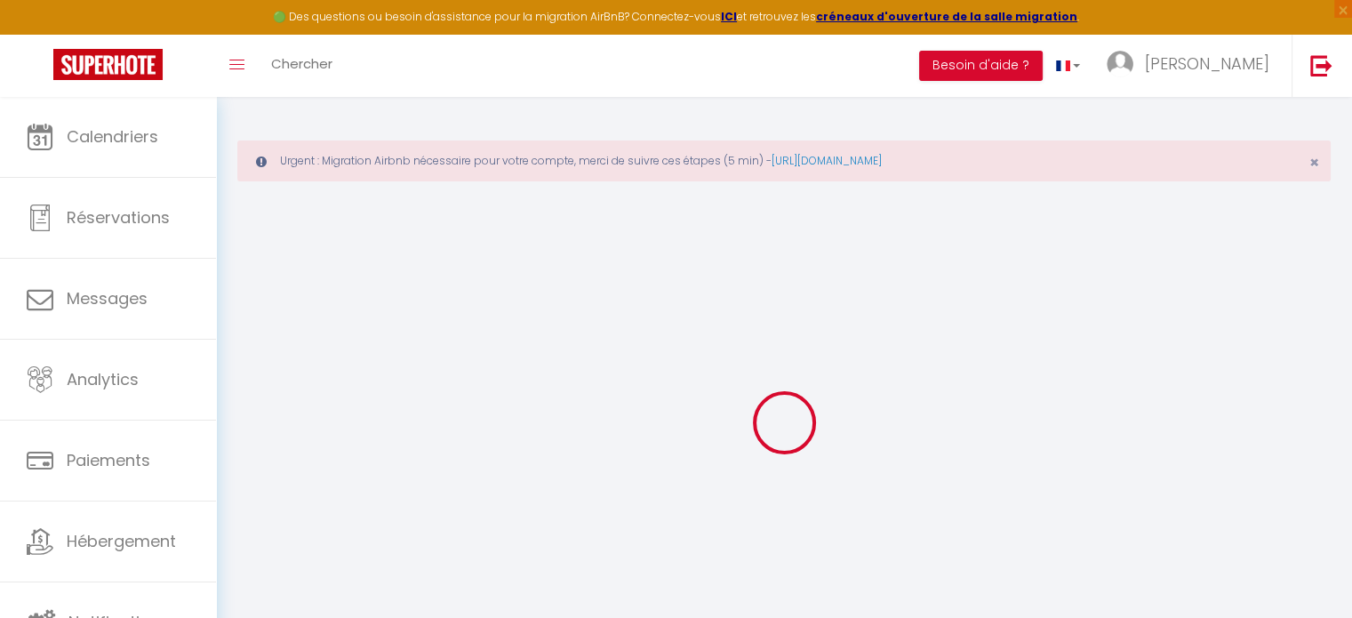
checkbox input "true"
checkbox input "false"
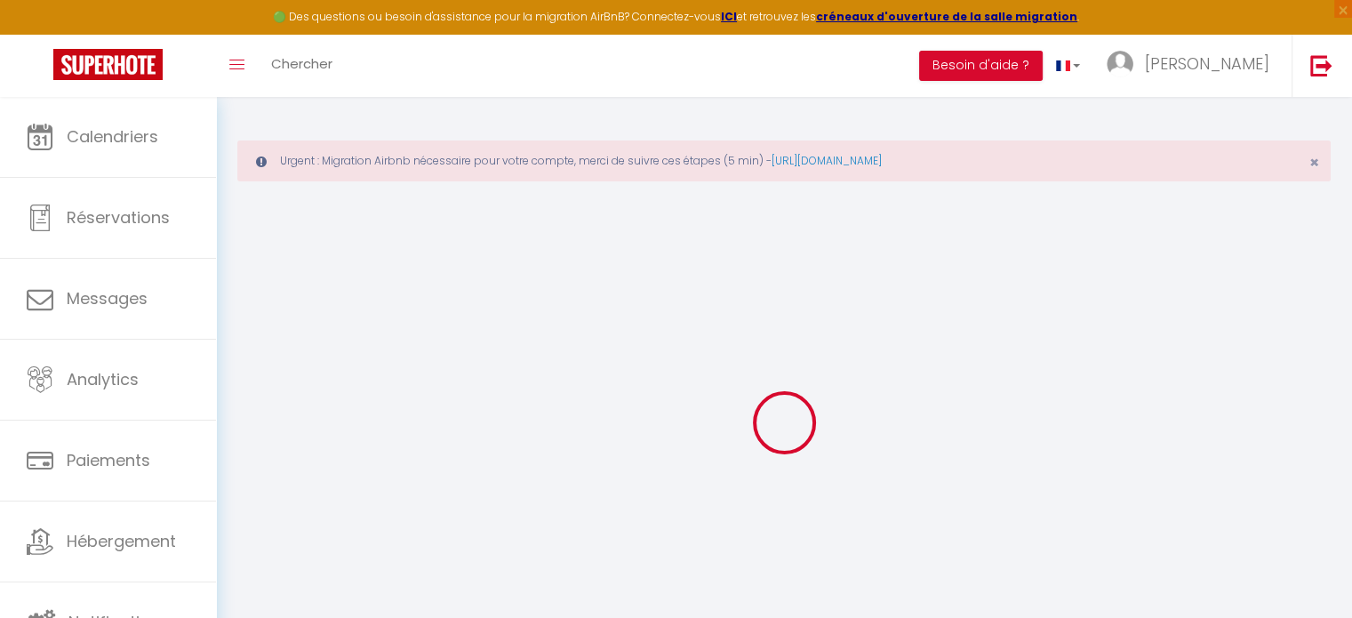
checkbox input "false"
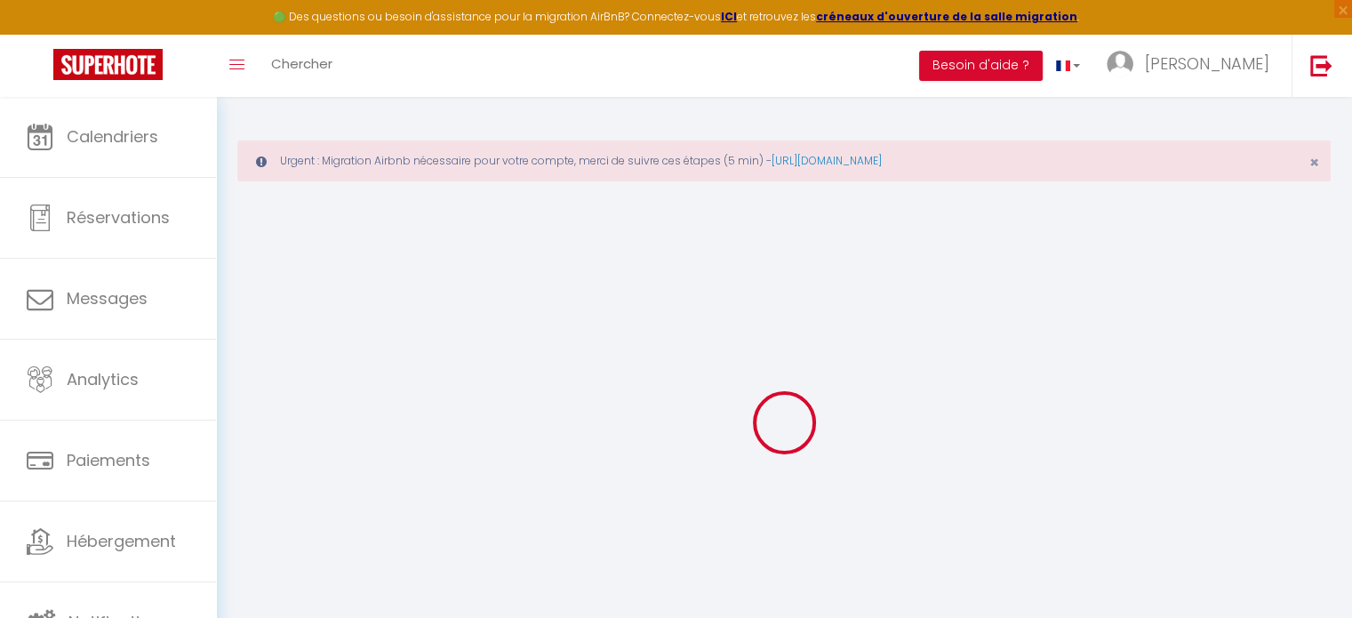
select select
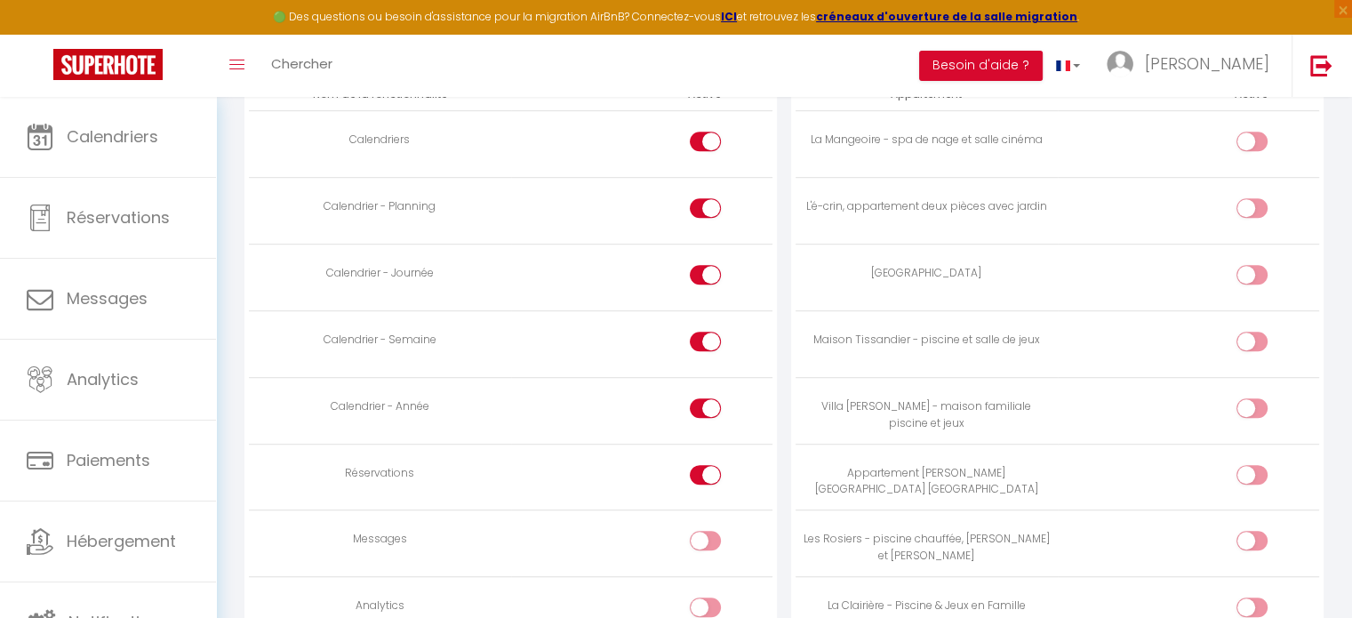
scroll to position [1116, 0]
